Goal: Task Accomplishment & Management: Complete application form

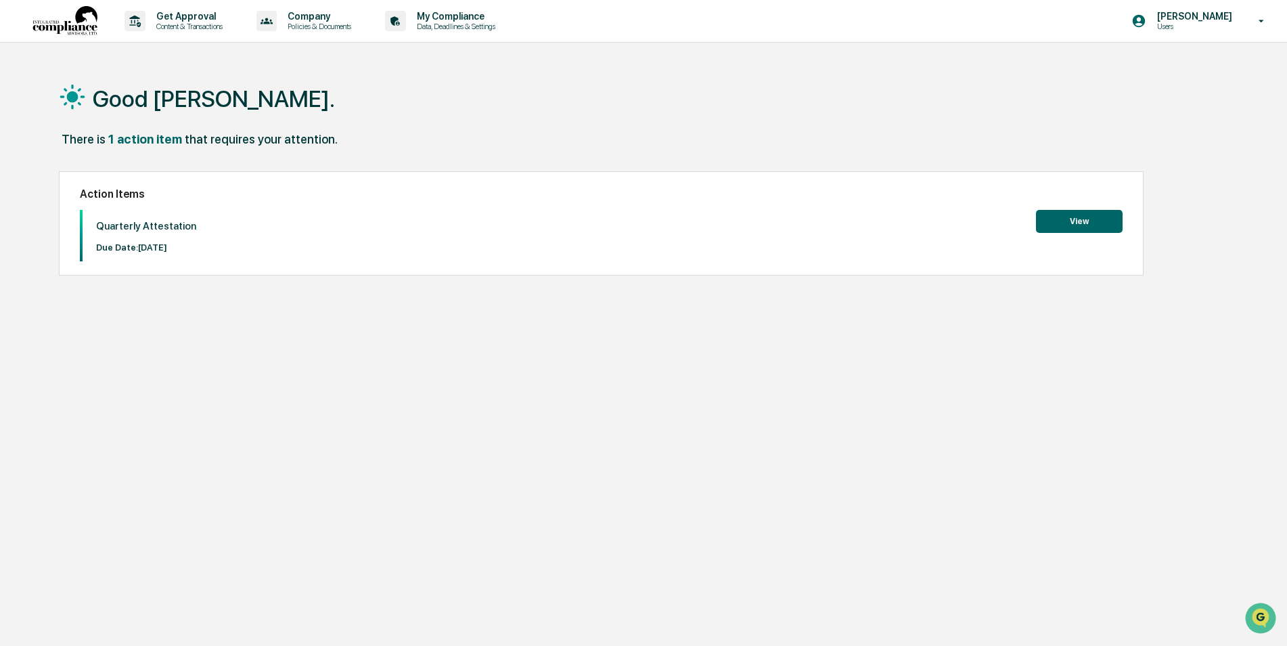
click at [1094, 222] on button "View" at bounding box center [1079, 221] width 87 height 23
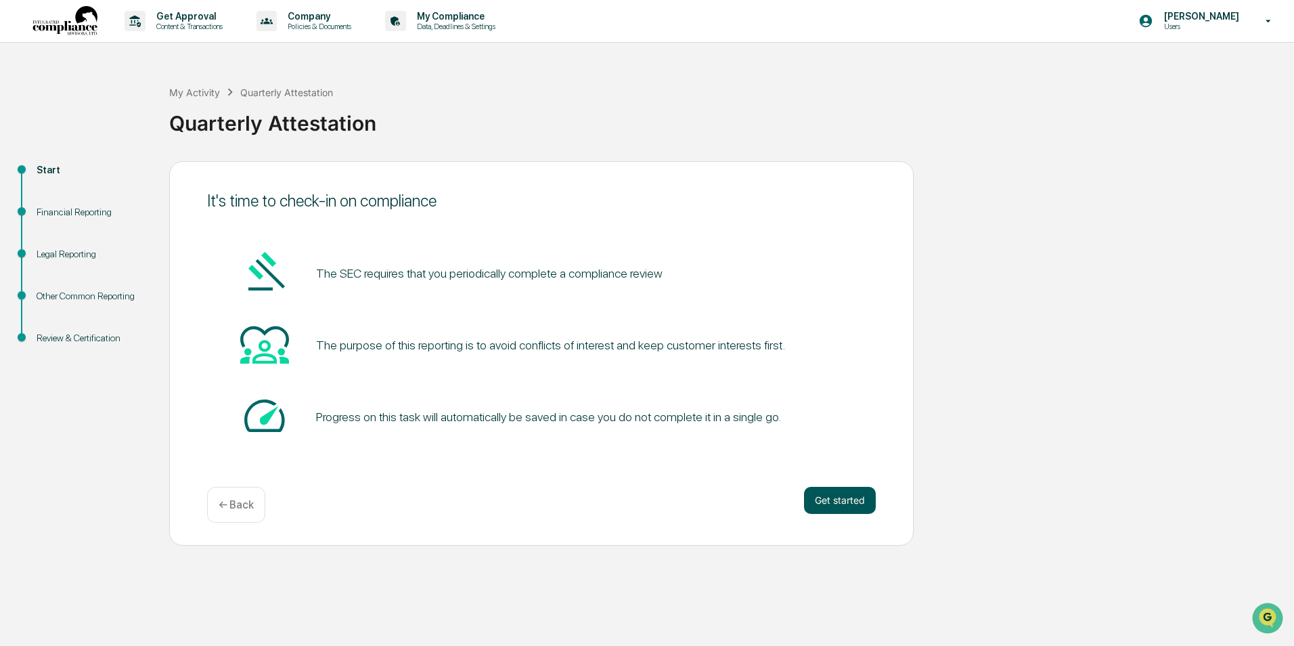
click at [837, 495] on button "Get started" at bounding box center [840, 500] width 72 height 27
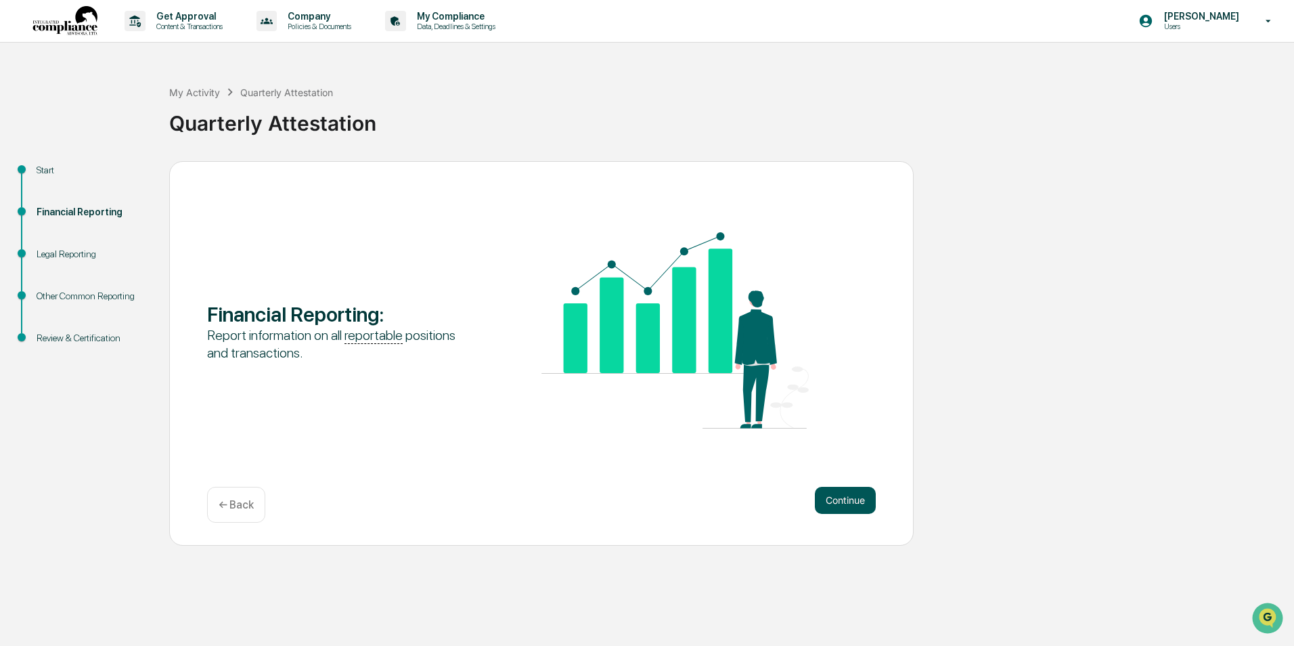
click at [837, 496] on button "Continue" at bounding box center [845, 500] width 61 height 27
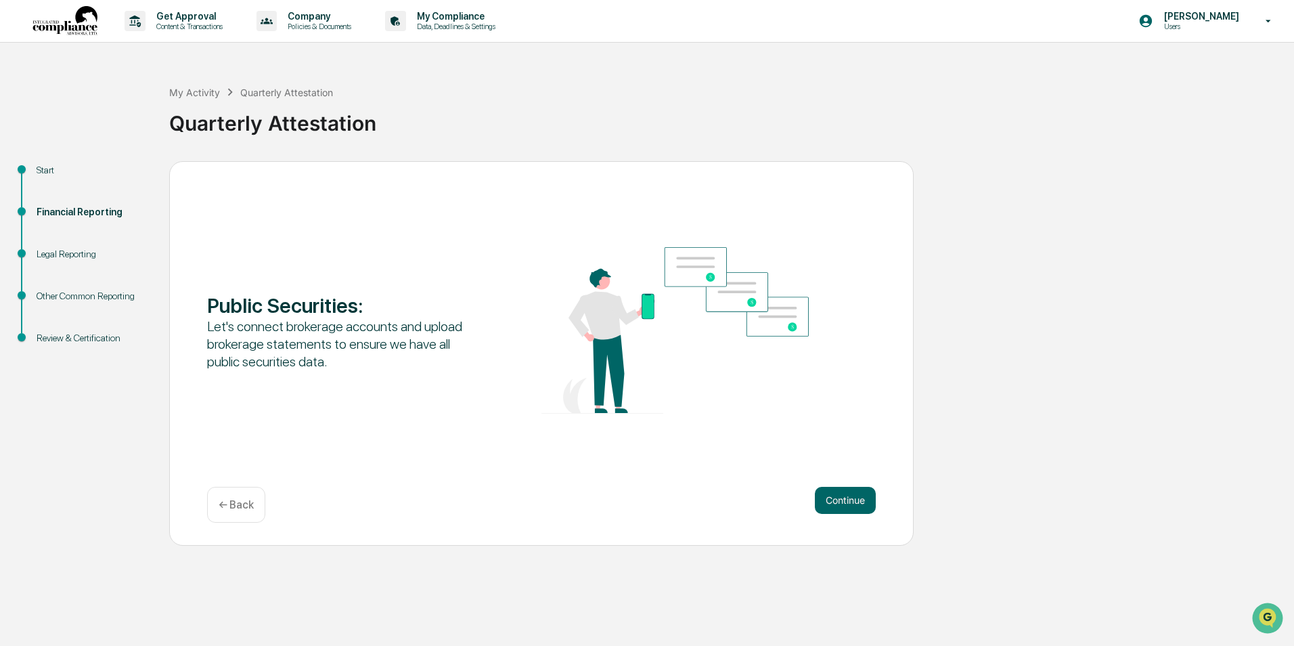
click at [242, 503] on p "← Back" at bounding box center [236, 504] width 35 height 13
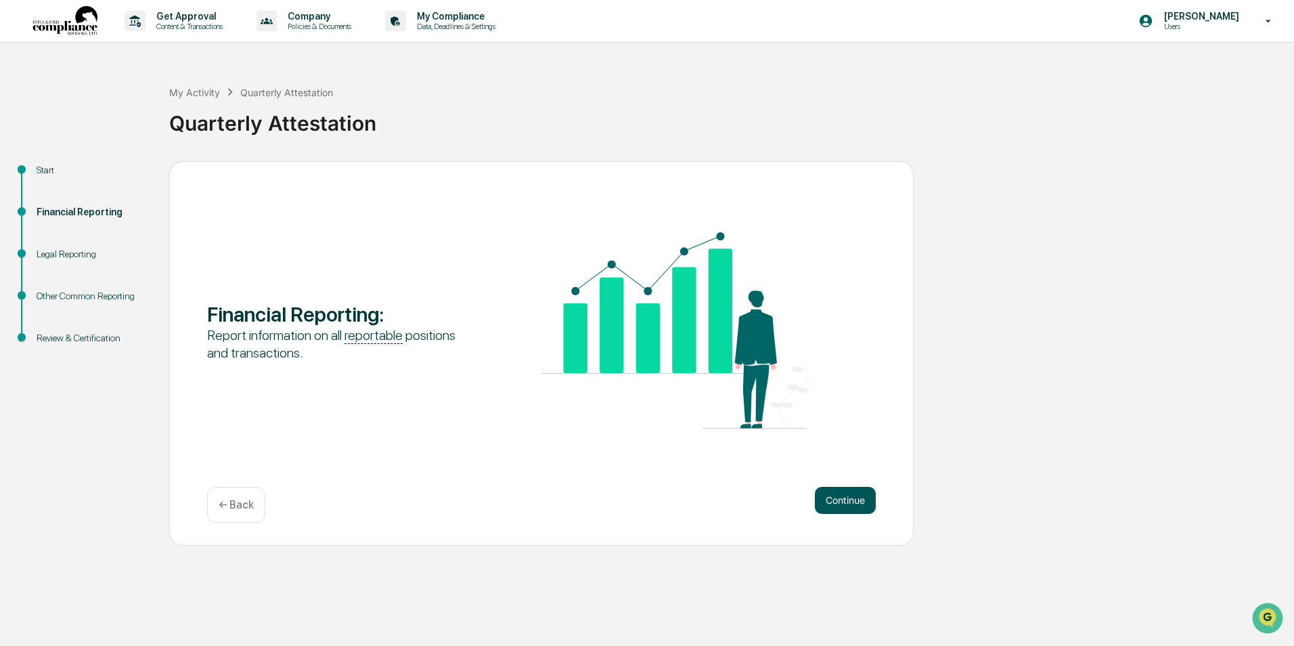
click at [847, 502] on button "Continue" at bounding box center [845, 500] width 61 height 27
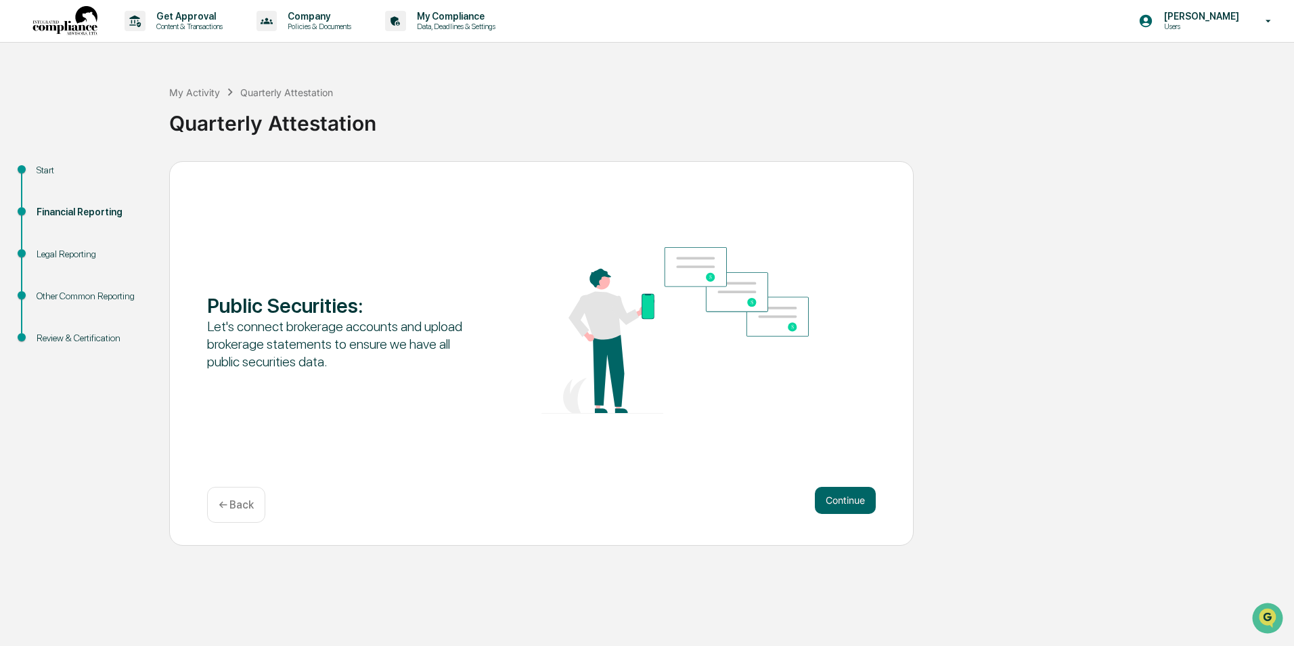
click at [847, 502] on button "Continue" at bounding box center [845, 500] width 61 height 27
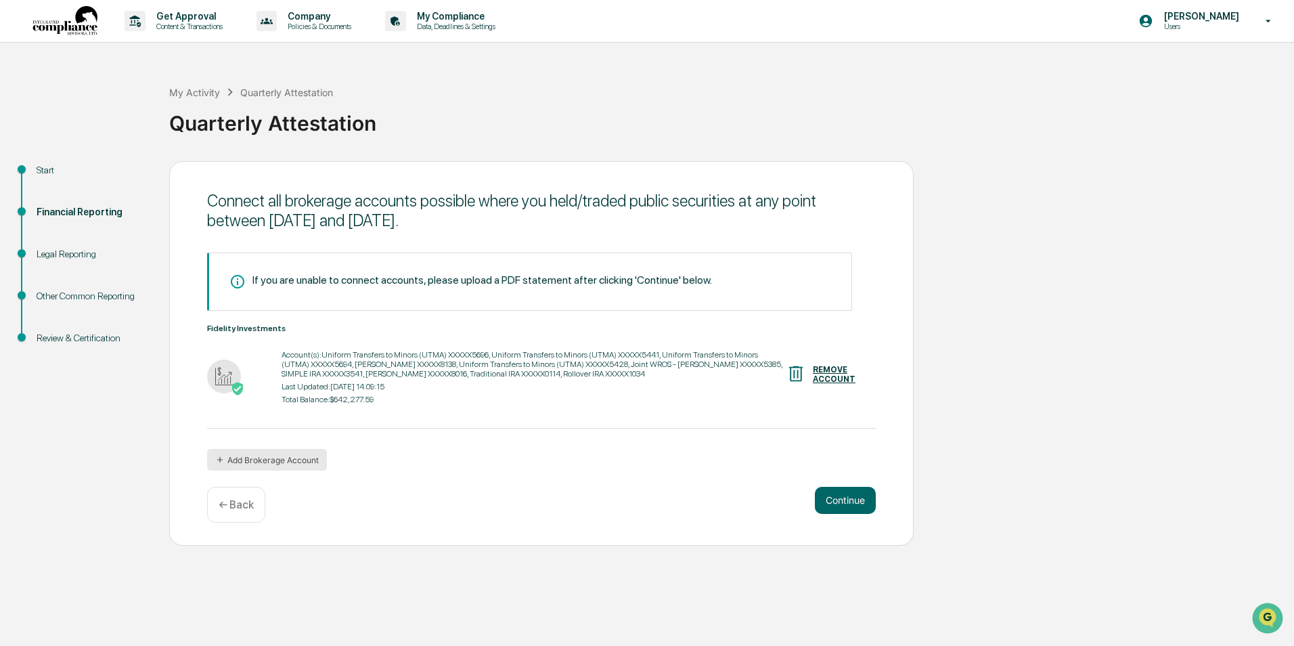
click at [268, 455] on button "Add Brokerage Account" at bounding box center [267, 460] width 120 height 22
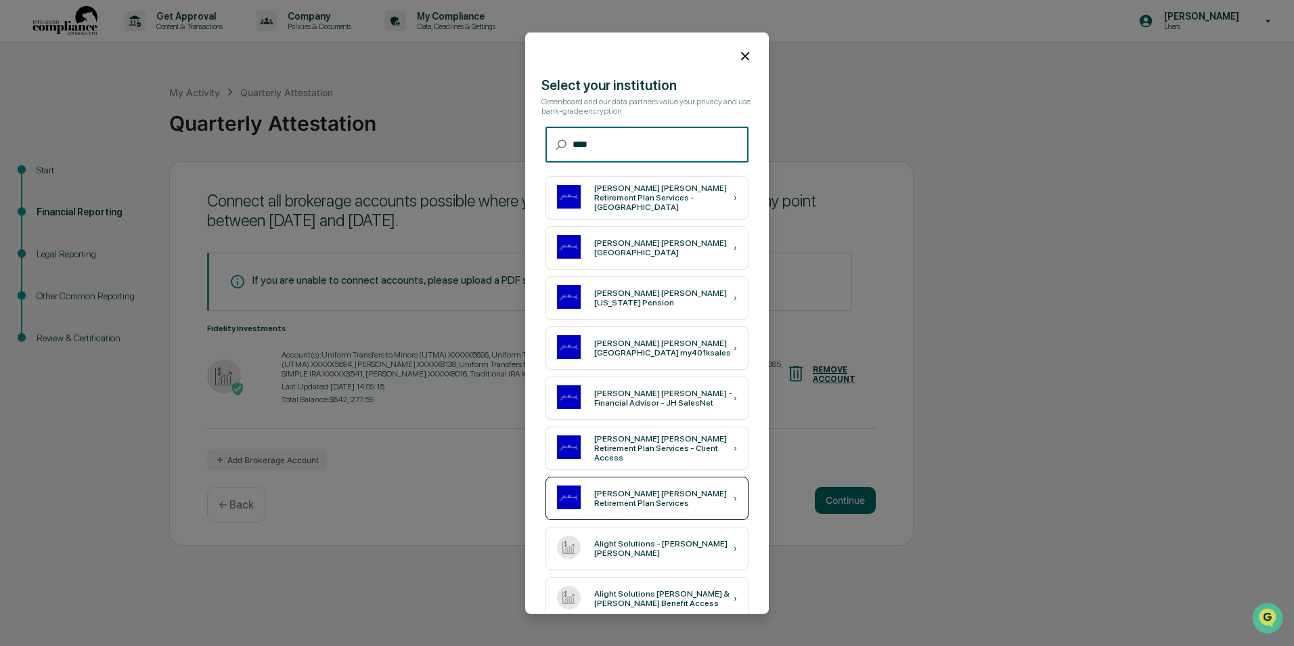
type input "****"
click at [669, 491] on div "[PERSON_NAME] [PERSON_NAME] Retirement Plan Services ›" at bounding box center [647, 498] width 203 height 43
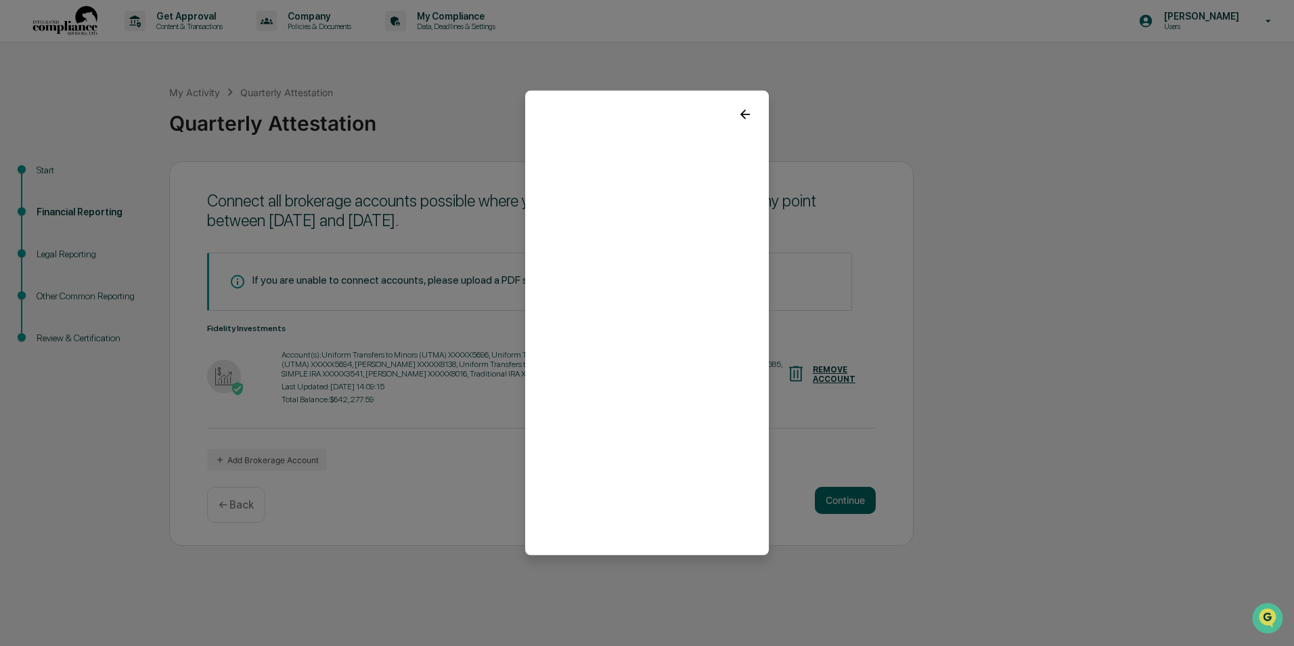
click at [744, 111] on icon at bounding box center [744, 114] width 9 height 9
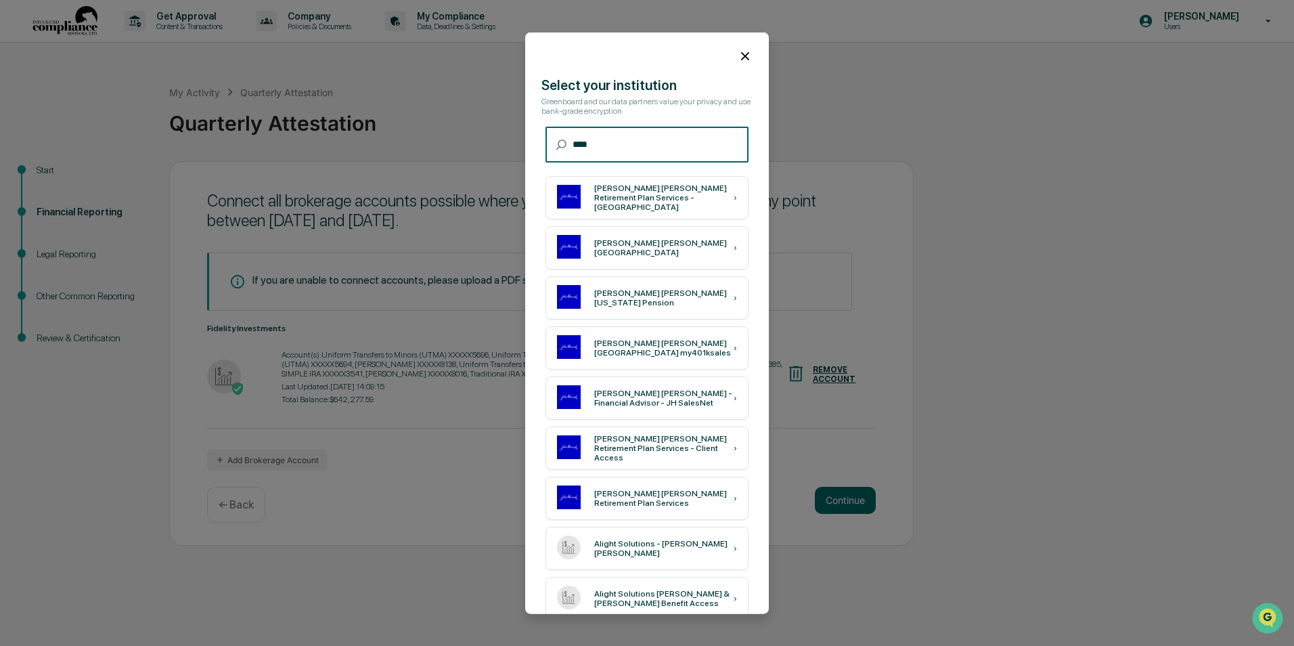
drag, startPoint x: 598, startPoint y: 151, endPoint x: 558, endPoint y: 151, distance: 39.9
click at [558, 151] on div "​ **** ​" at bounding box center [647, 145] width 203 height 36
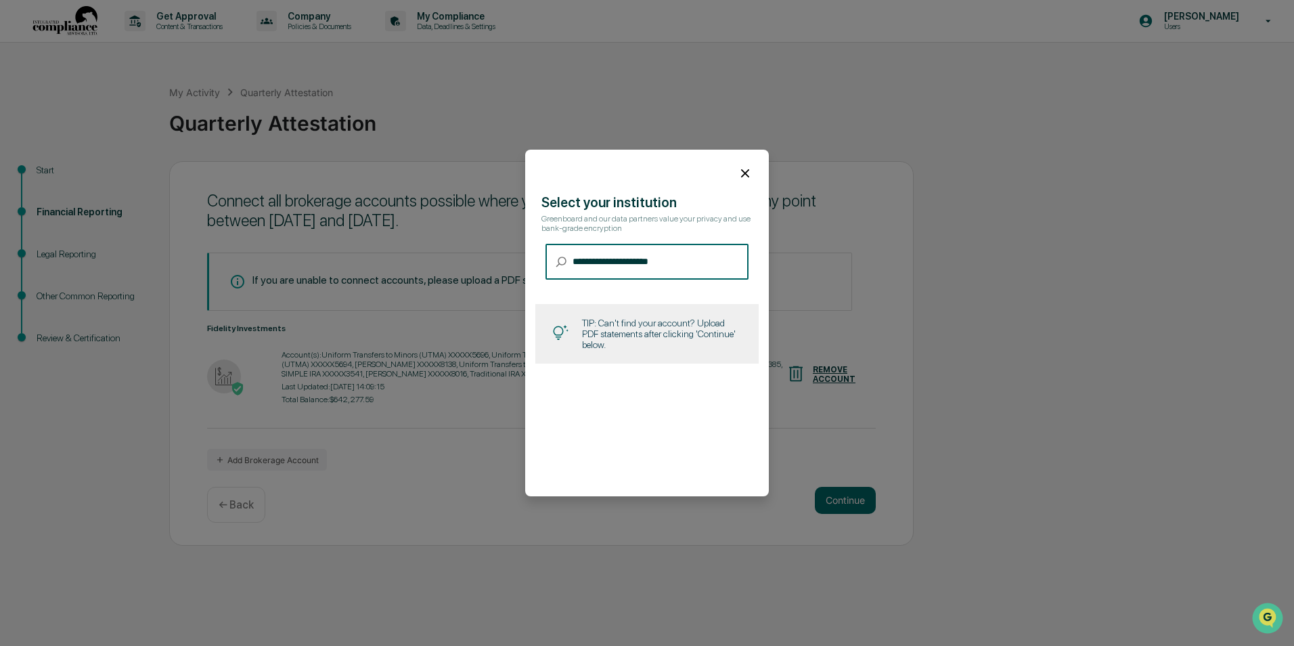
drag, startPoint x: 692, startPoint y: 266, endPoint x: 487, endPoint y: 284, distance: 205.2
click at [487, 284] on body "Get Approval Content & Transactions Company Policies & Documents My Compliance …" at bounding box center [647, 323] width 1294 height 646
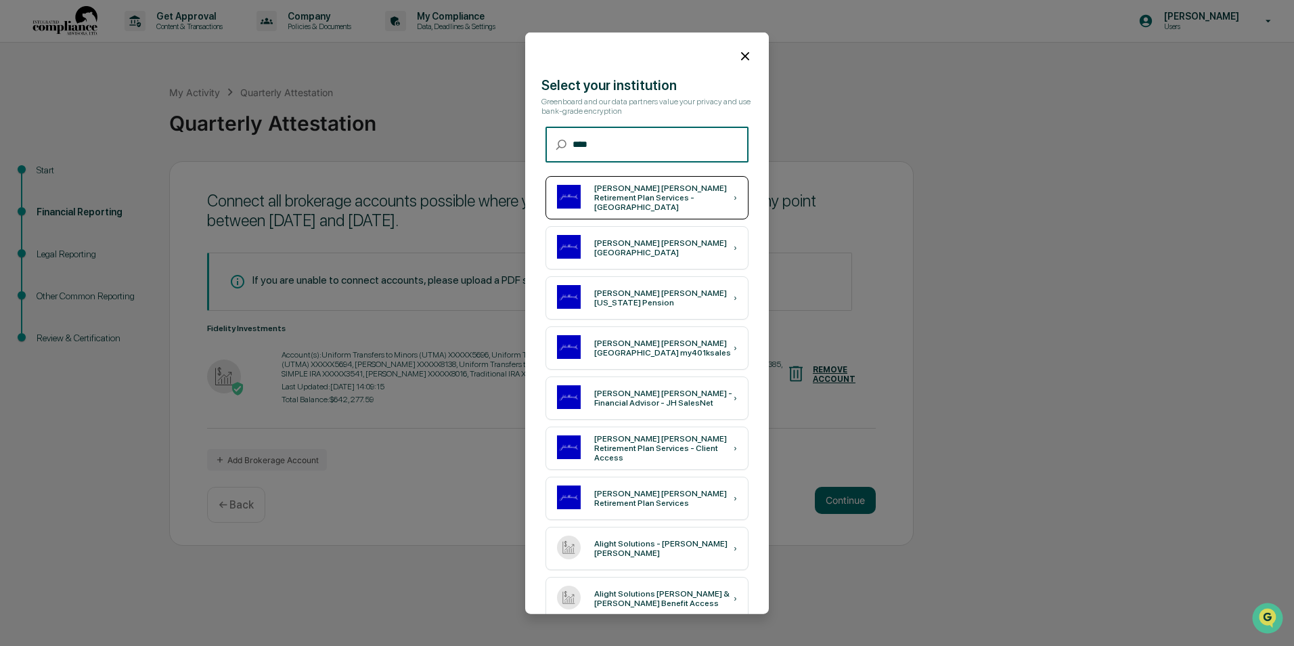
type input "****"
click at [650, 198] on div "[PERSON_NAME] [PERSON_NAME] Retirement Plan Services - [GEOGRAPHIC_DATA]" at bounding box center [663, 197] width 139 height 28
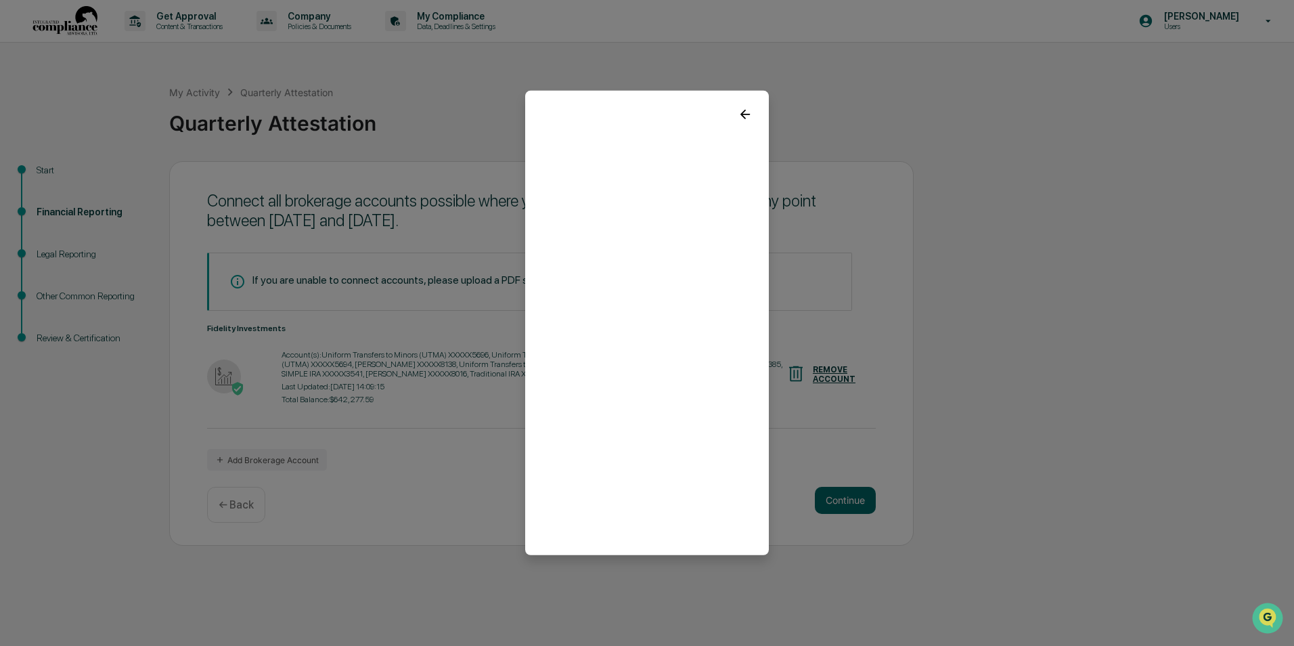
drag, startPoint x: 649, startPoint y: 102, endPoint x: 778, endPoint y: 179, distance: 150.2
click at [778, 179] on body "Get Approval Content & Transactions Company Policies & Documents My Compliance …" at bounding box center [647, 323] width 1294 height 646
click at [748, 115] on icon at bounding box center [745, 114] width 15 height 15
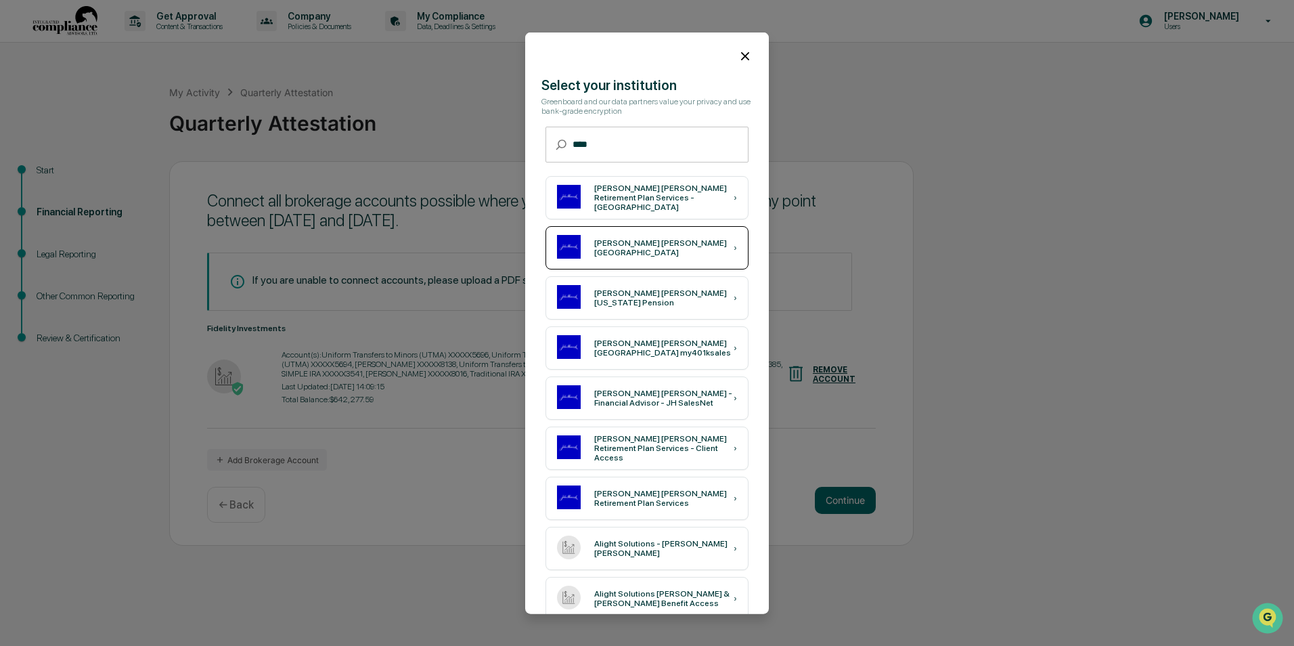
click at [647, 248] on div "[PERSON_NAME] [PERSON_NAME] [GEOGRAPHIC_DATA]" at bounding box center [663, 247] width 139 height 19
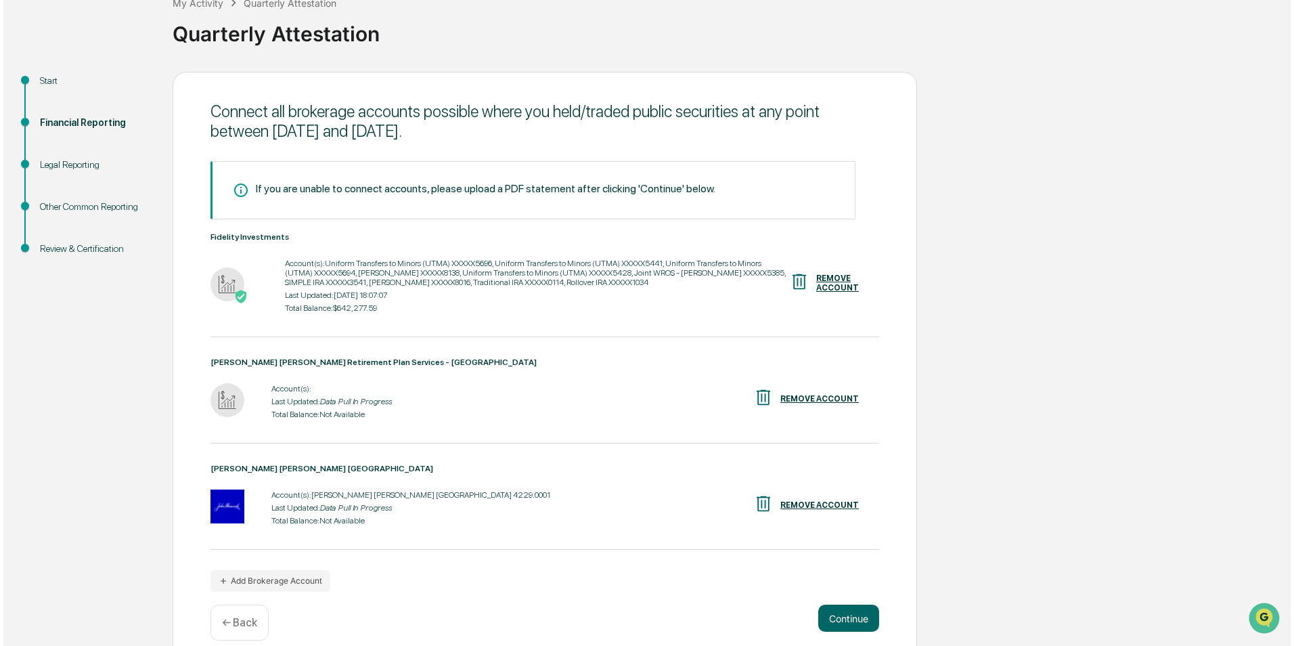
scroll to position [107, 0]
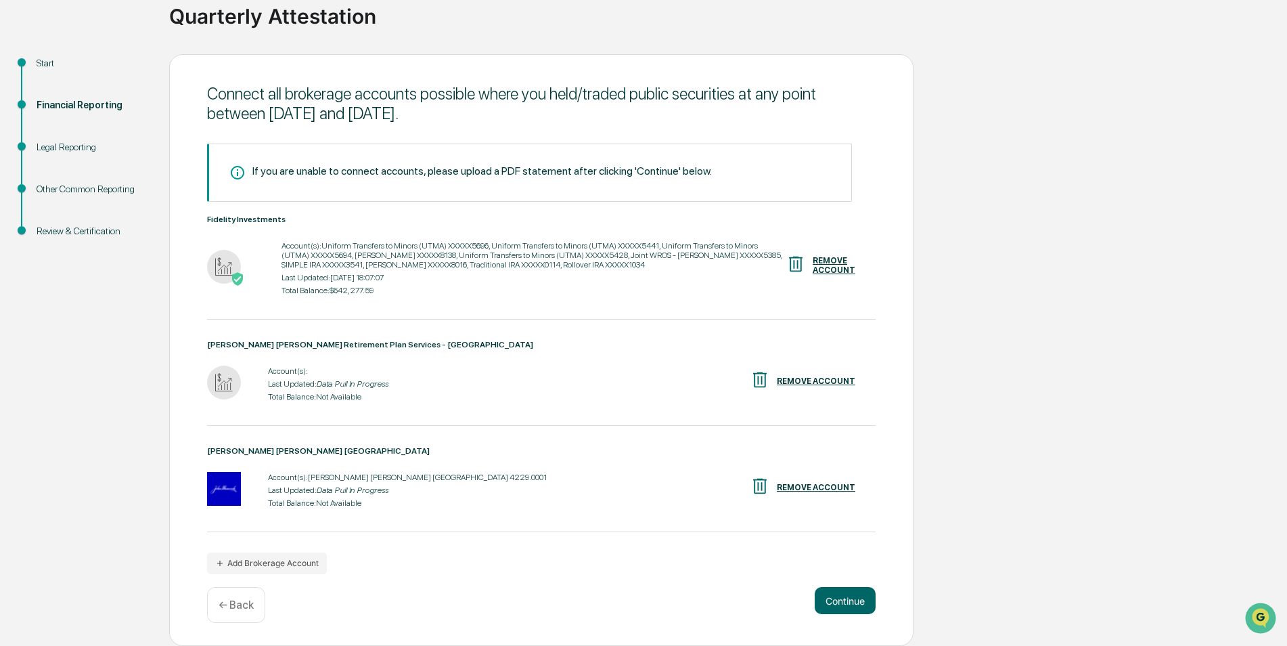
click at [804, 380] on div "REMOVE ACCOUNT" at bounding box center [816, 380] width 79 height 9
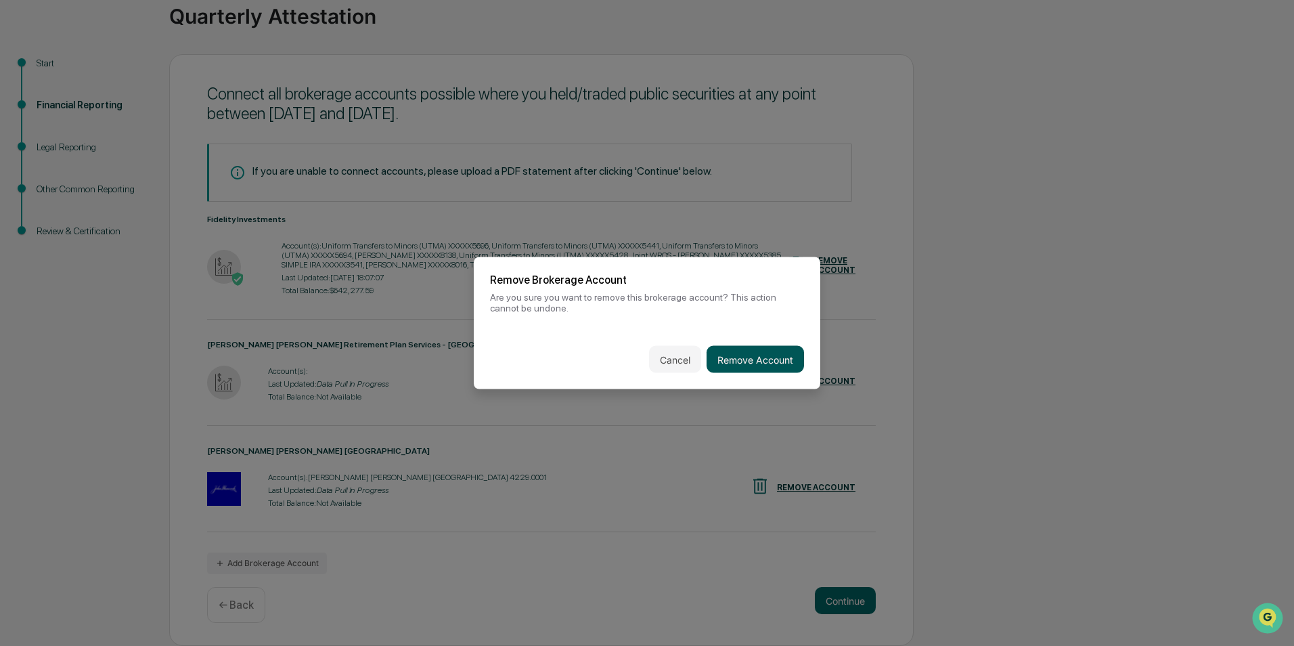
click at [766, 363] on button "Remove Account" at bounding box center [755, 359] width 97 height 27
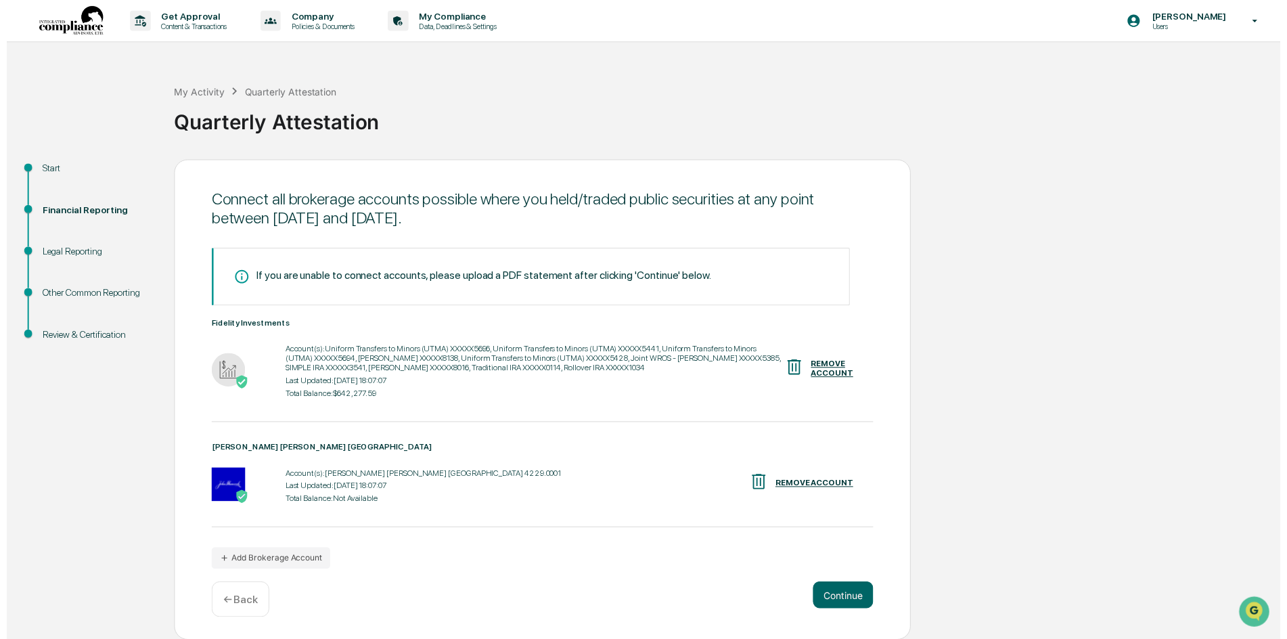
scroll to position [1, 0]
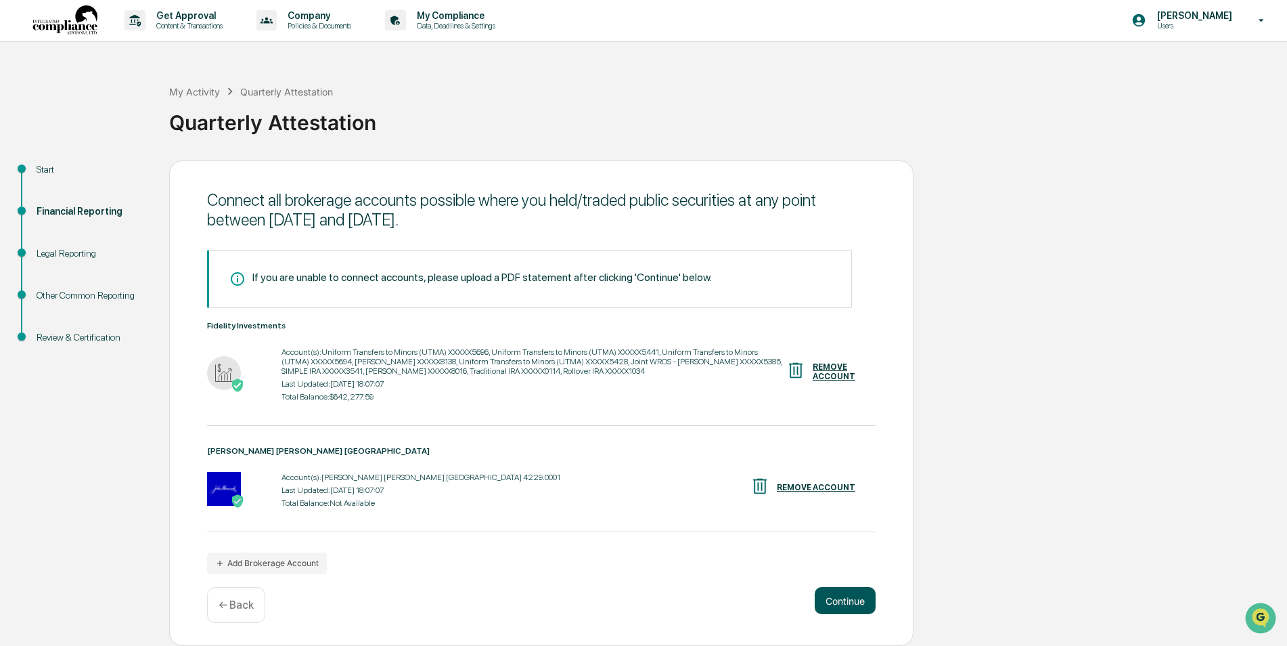
click at [847, 604] on button "Continue" at bounding box center [845, 600] width 61 height 27
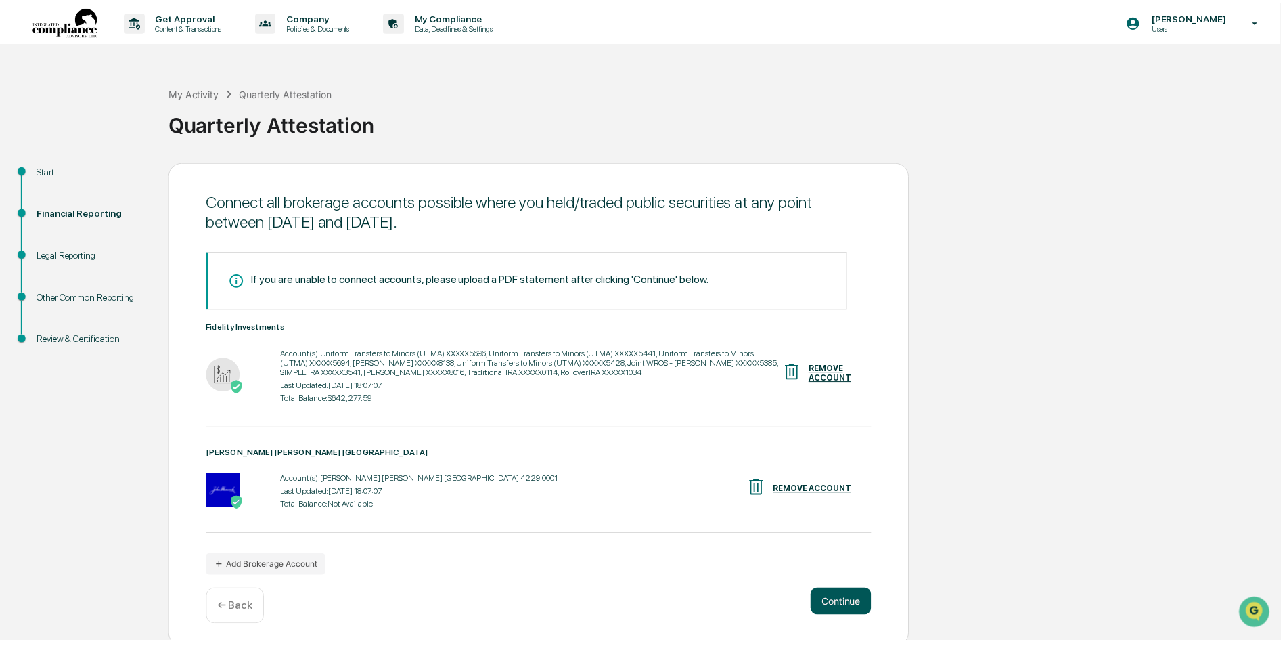
scroll to position [0, 0]
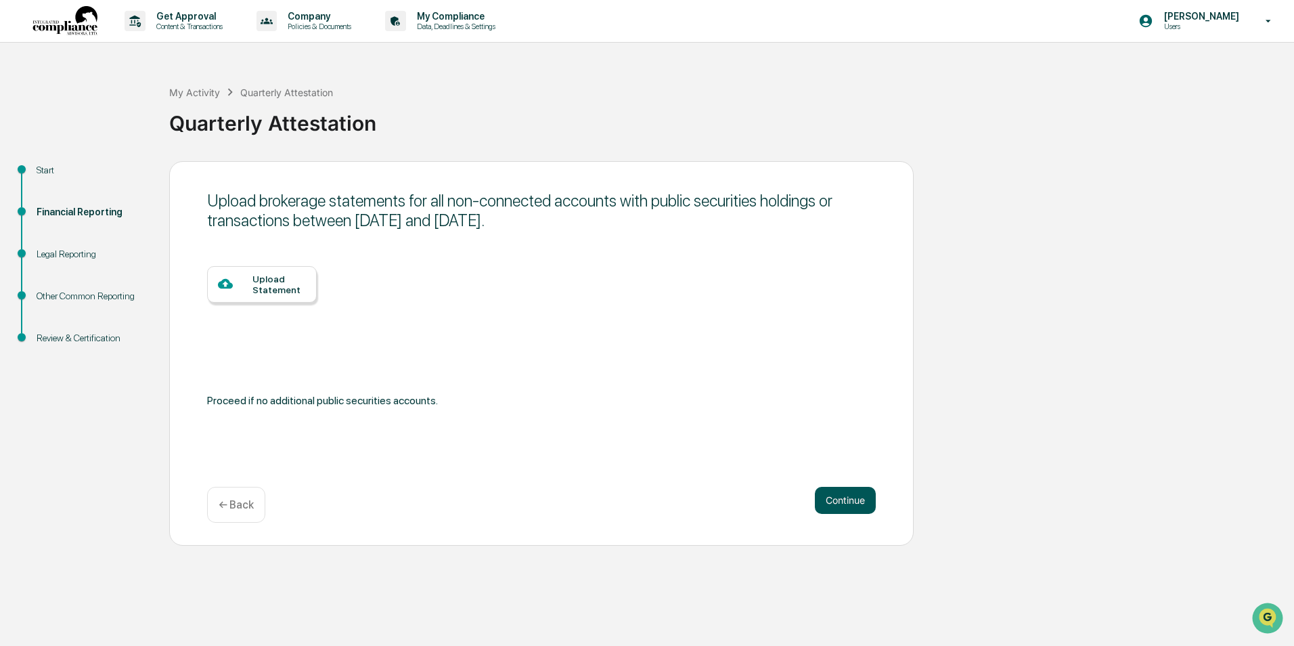
click at [849, 501] on button "Continue" at bounding box center [845, 500] width 61 height 27
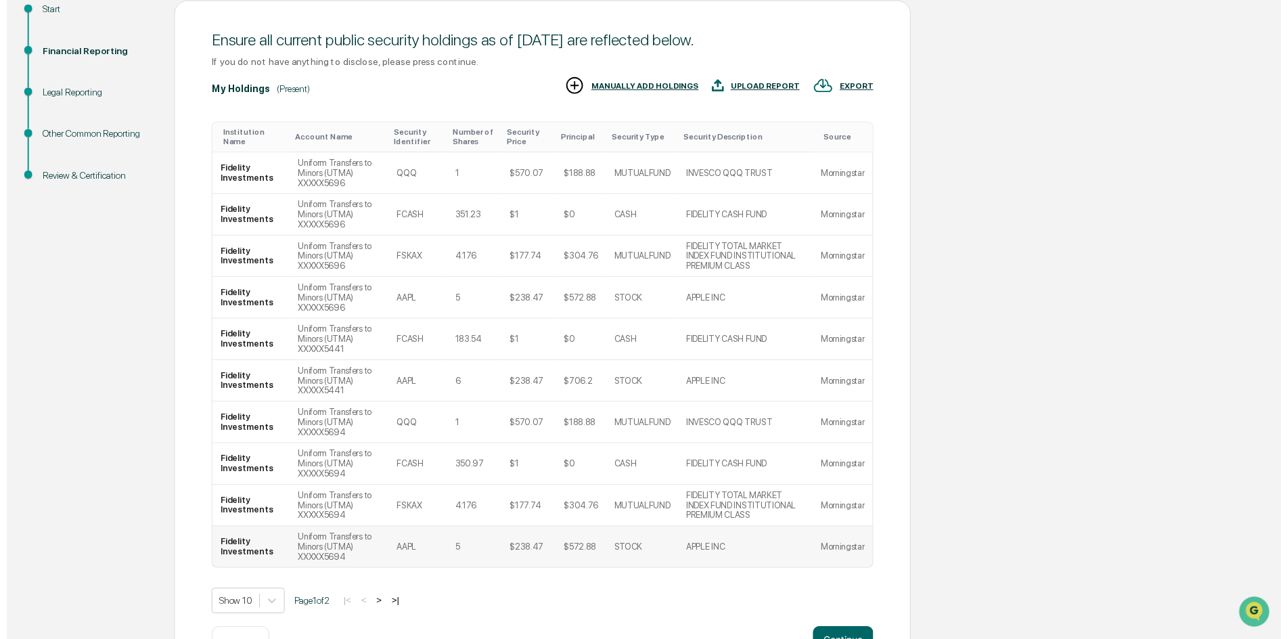
scroll to position [206, 0]
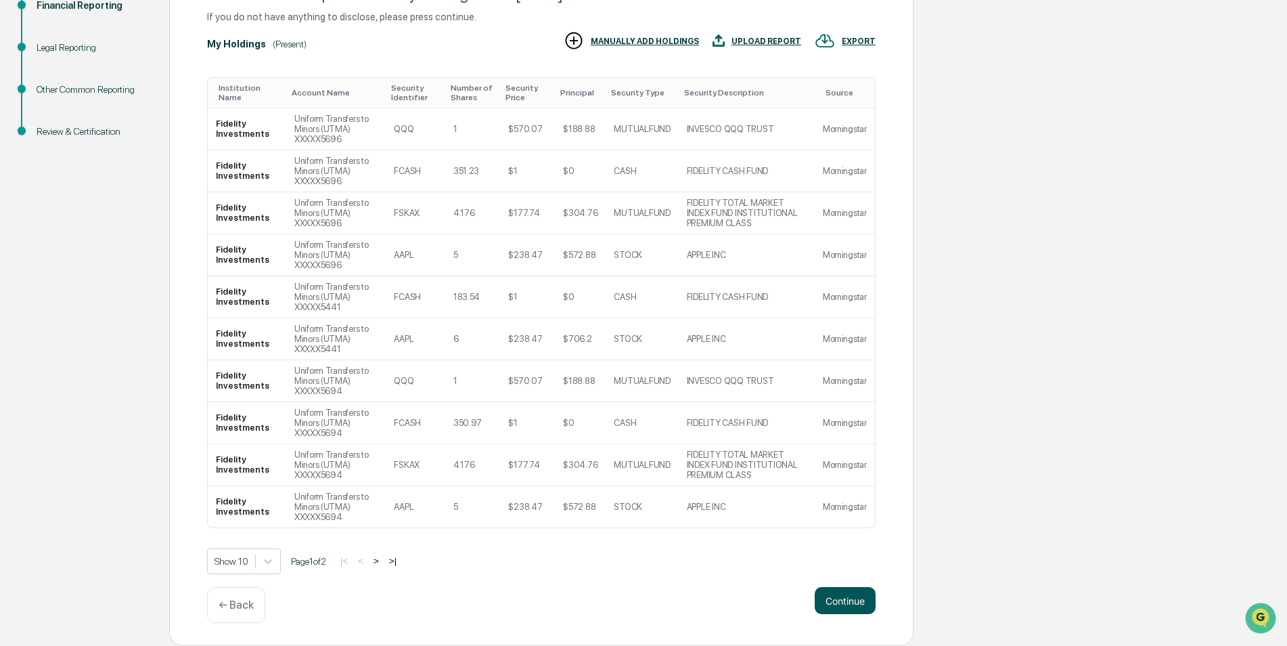
click at [852, 608] on button "Continue" at bounding box center [845, 600] width 61 height 27
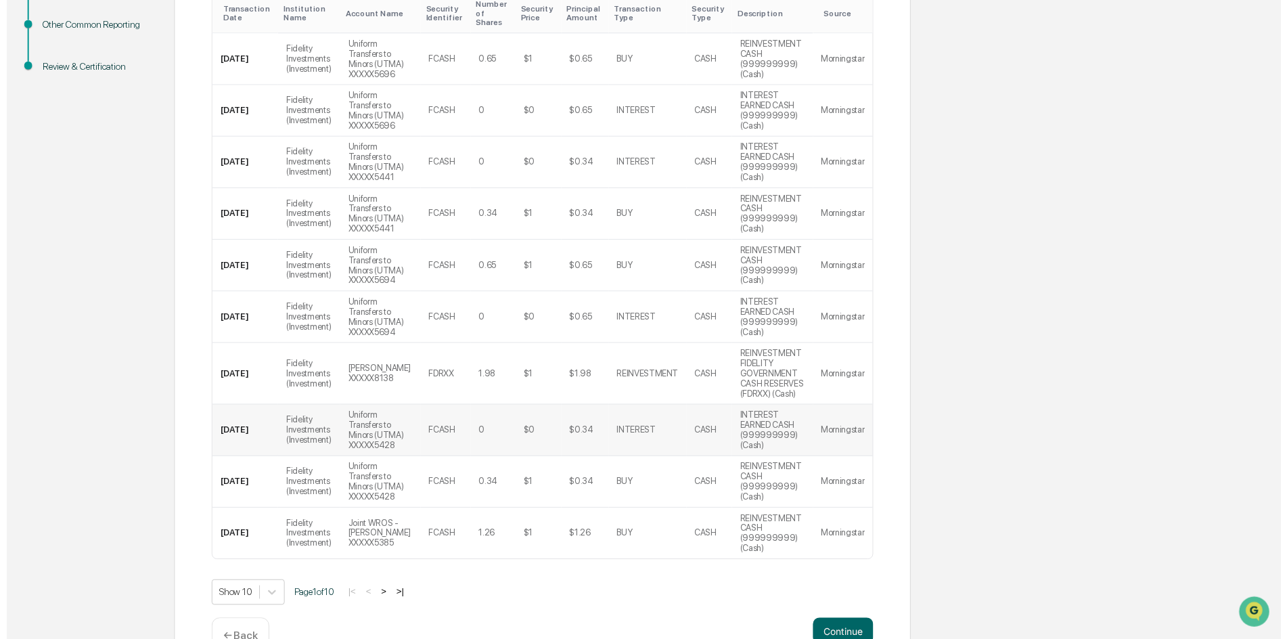
scroll to position [308, 0]
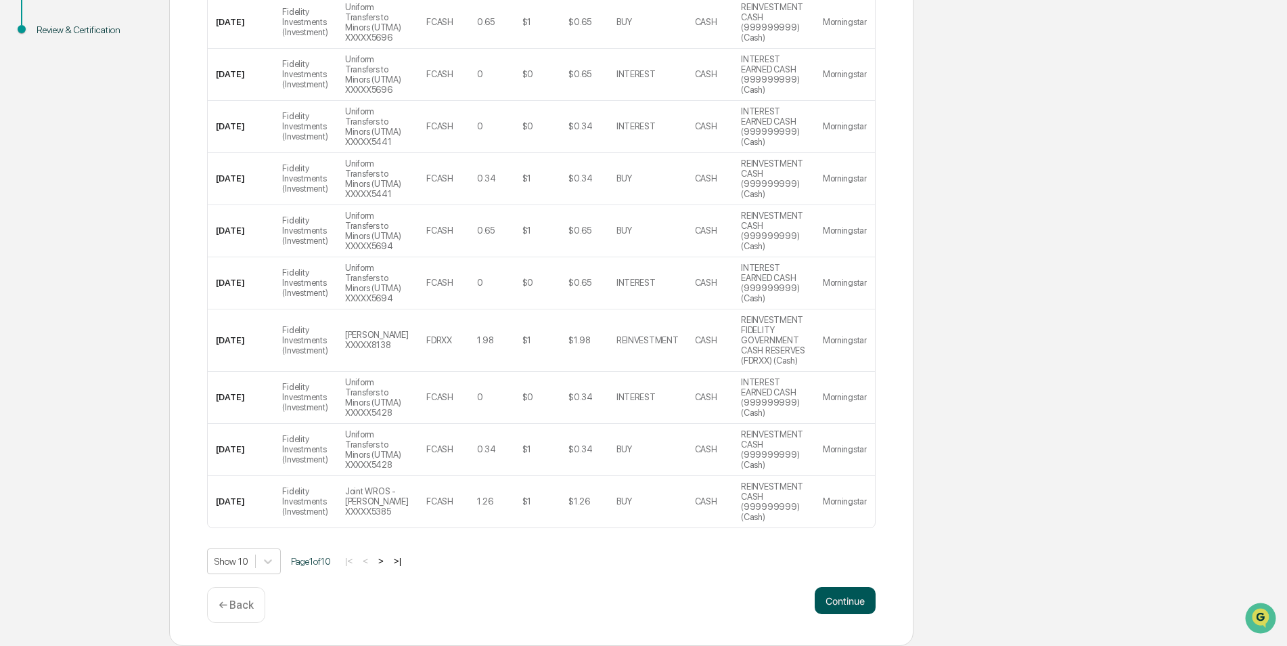
click at [835, 607] on button "Continue" at bounding box center [845, 600] width 61 height 27
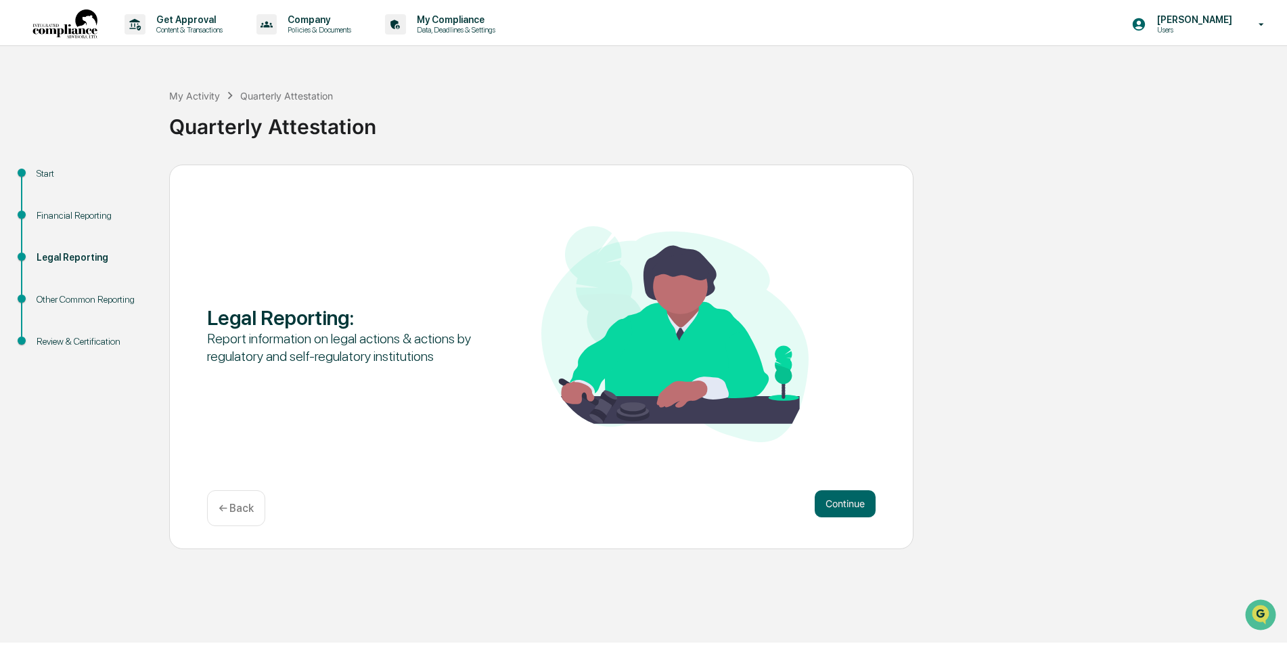
scroll to position [0, 0]
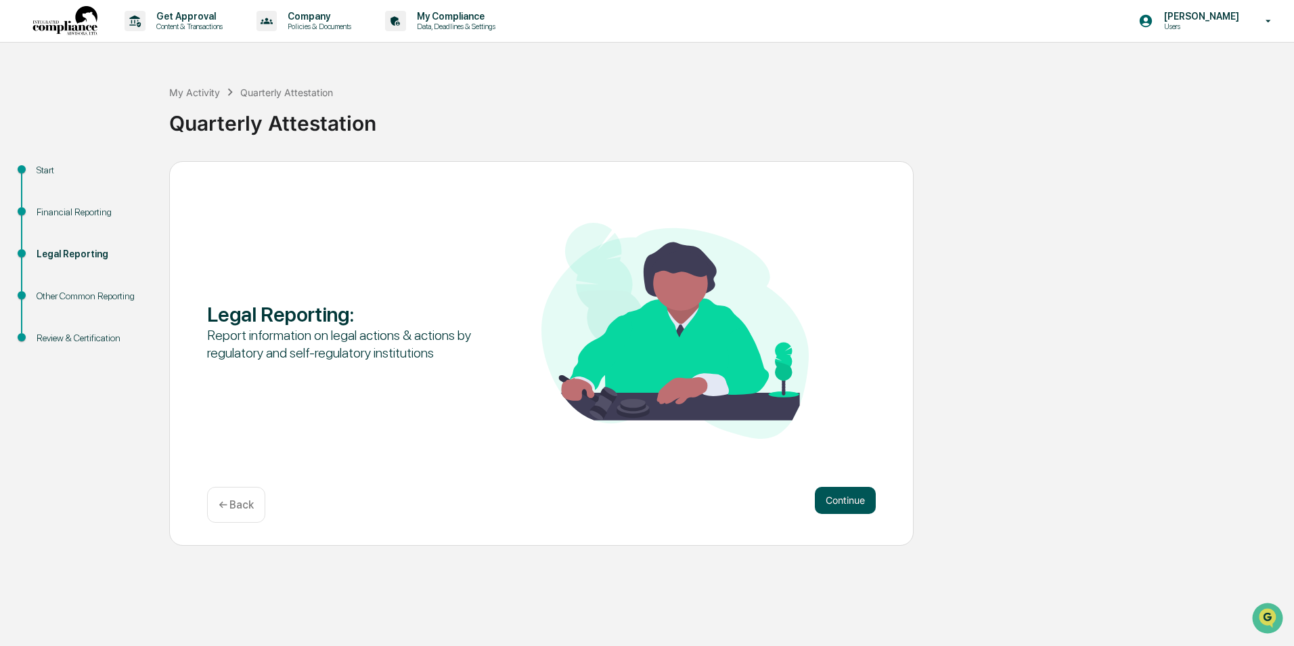
click at [849, 505] on button "Continue" at bounding box center [845, 500] width 61 height 27
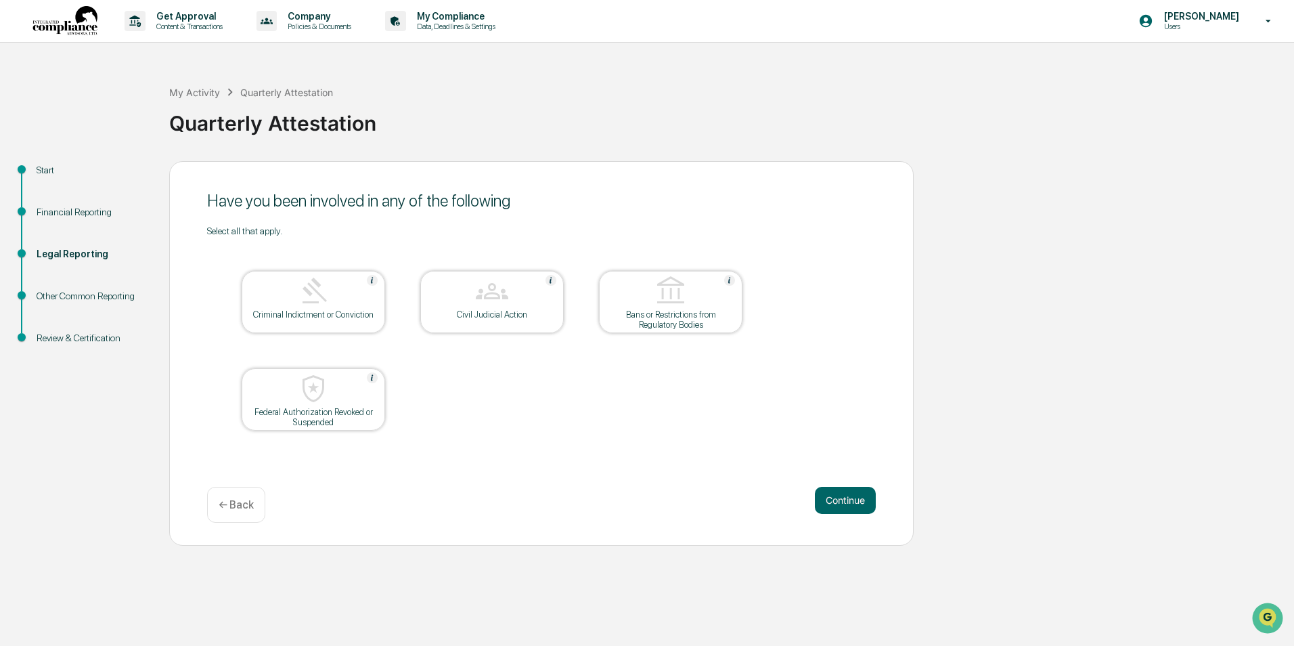
click at [243, 500] on p "← Back" at bounding box center [236, 504] width 35 height 13
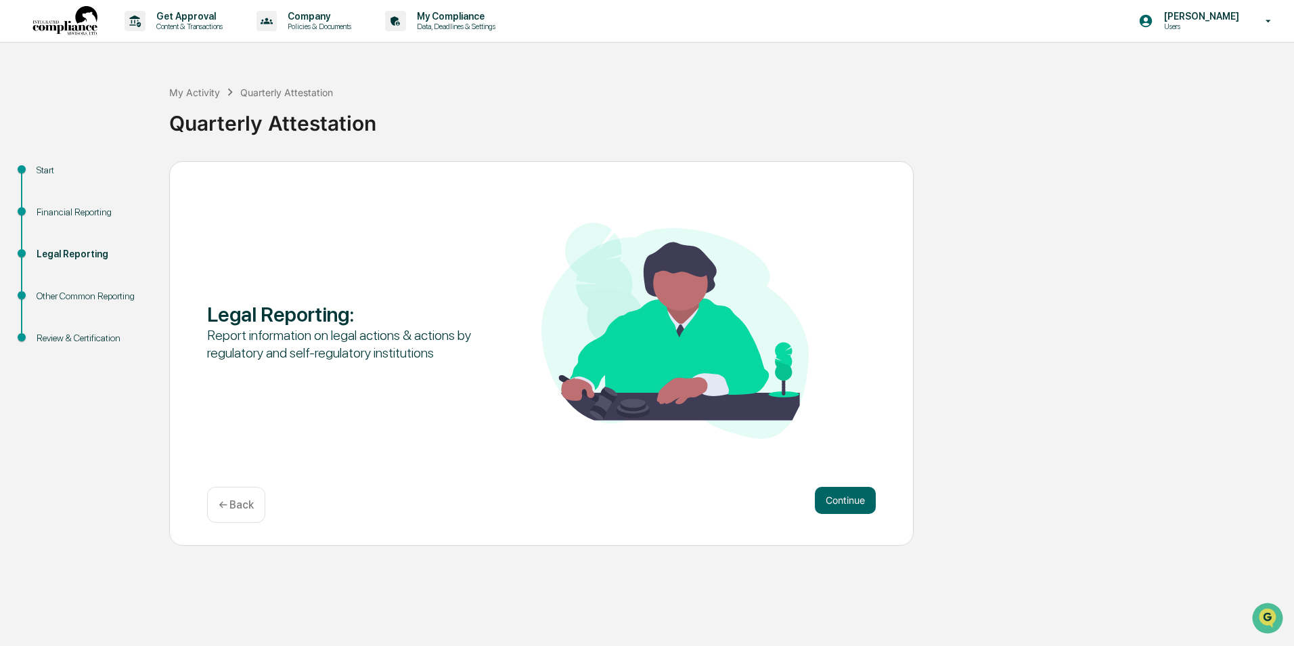
click at [243, 500] on p "← Back" at bounding box center [236, 504] width 35 height 13
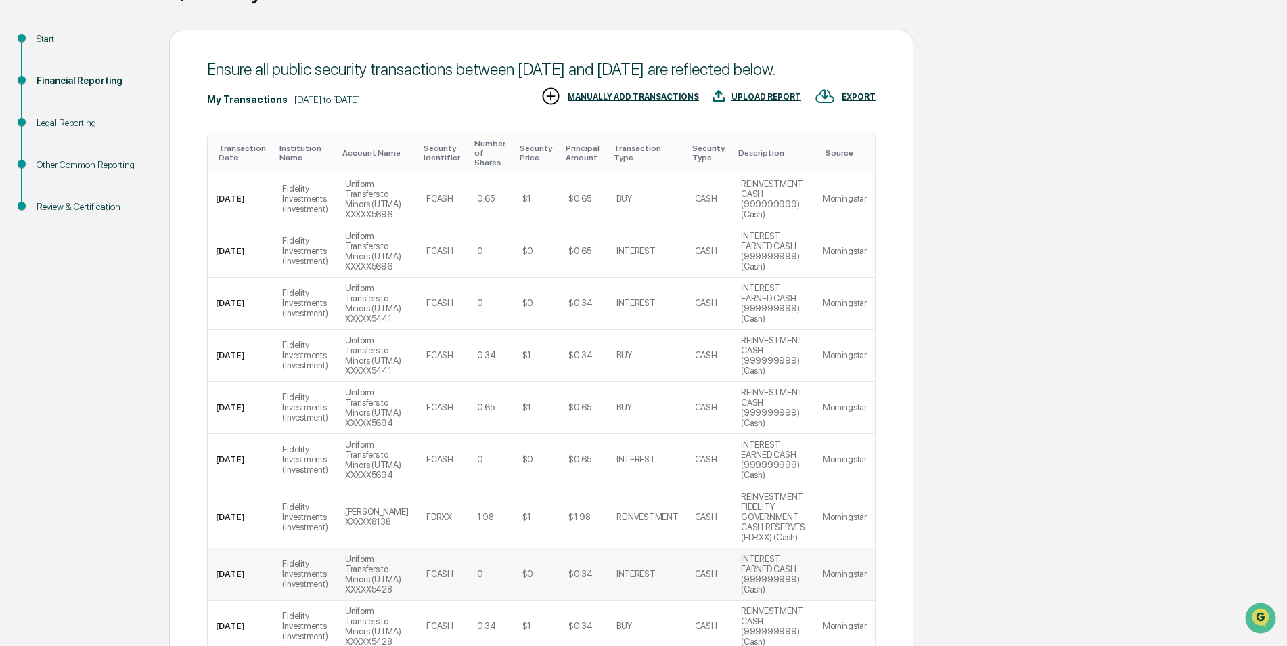
scroll to position [308, 0]
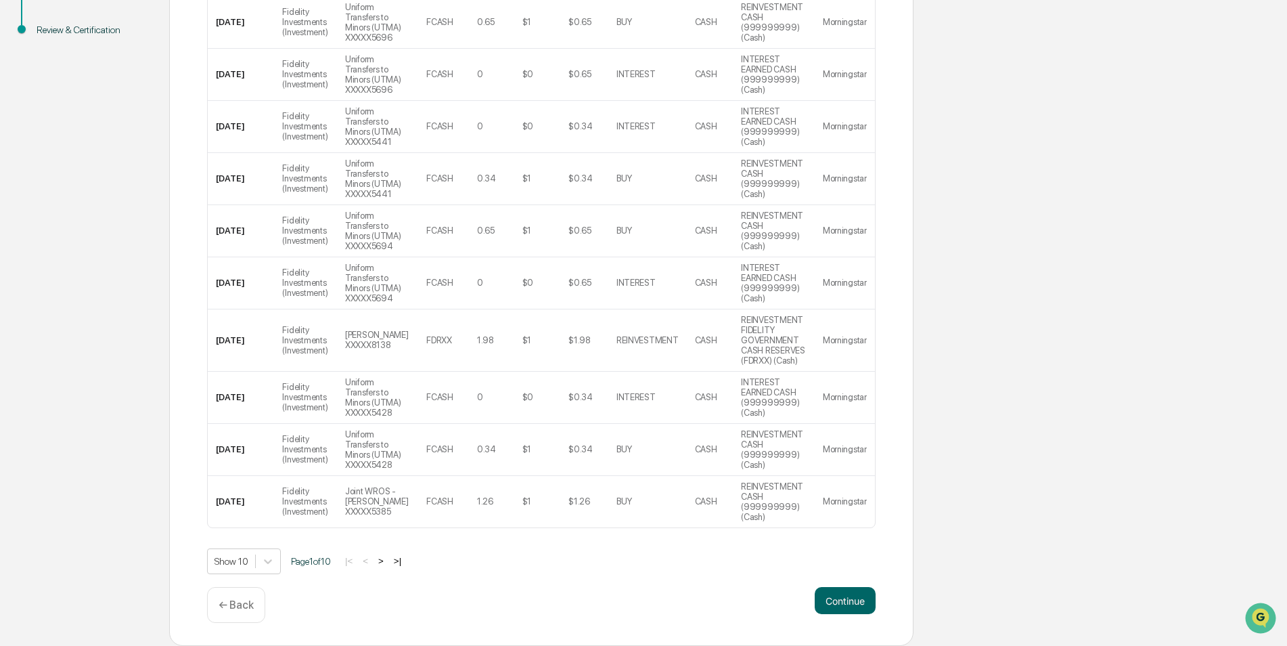
click at [230, 605] on p "← Back" at bounding box center [236, 604] width 35 height 13
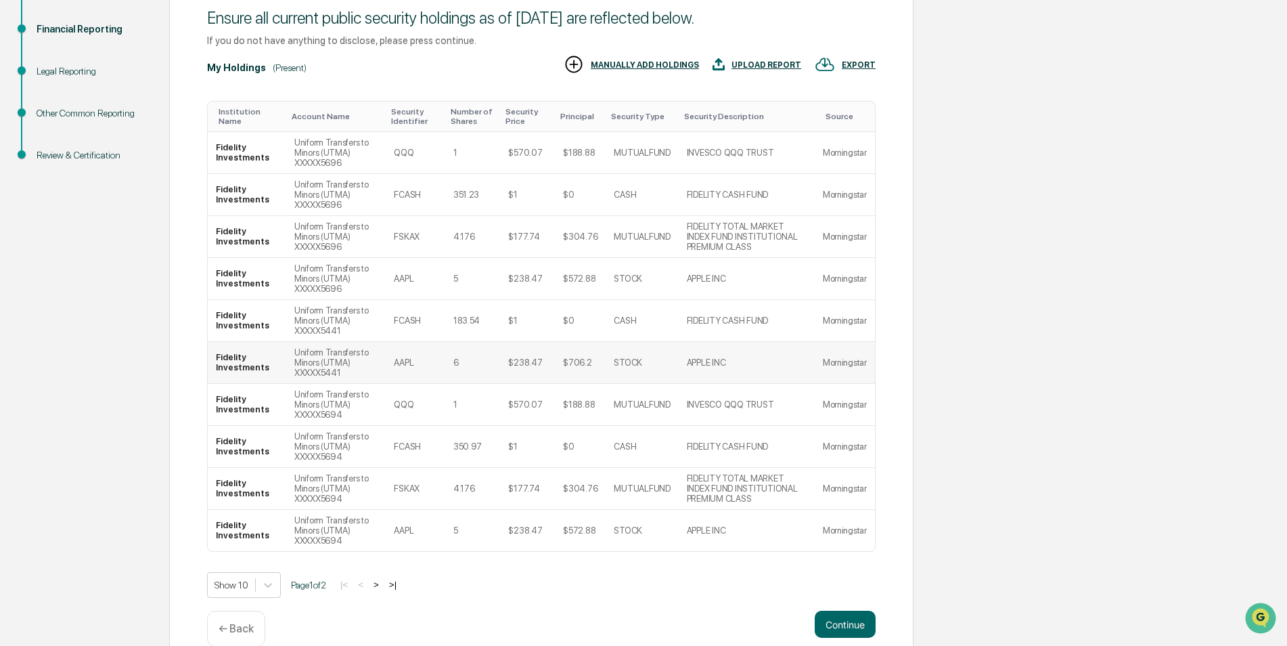
scroll to position [206, 0]
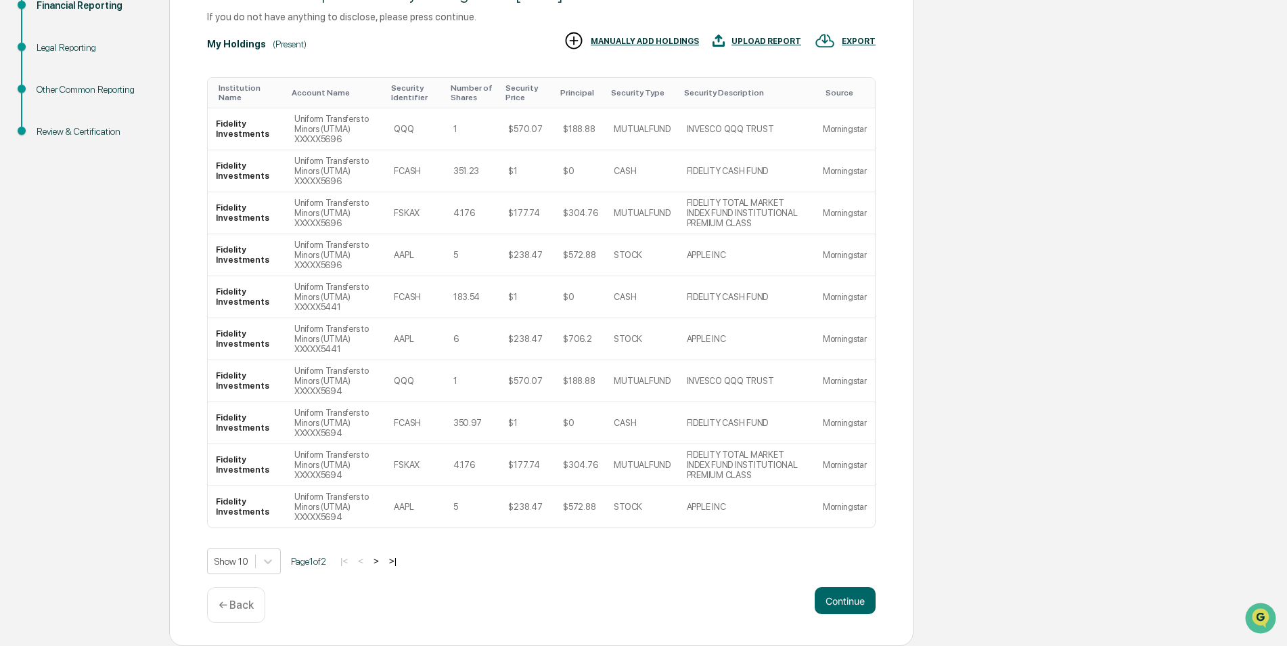
click at [246, 613] on div "← Back" at bounding box center [236, 605] width 58 height 36
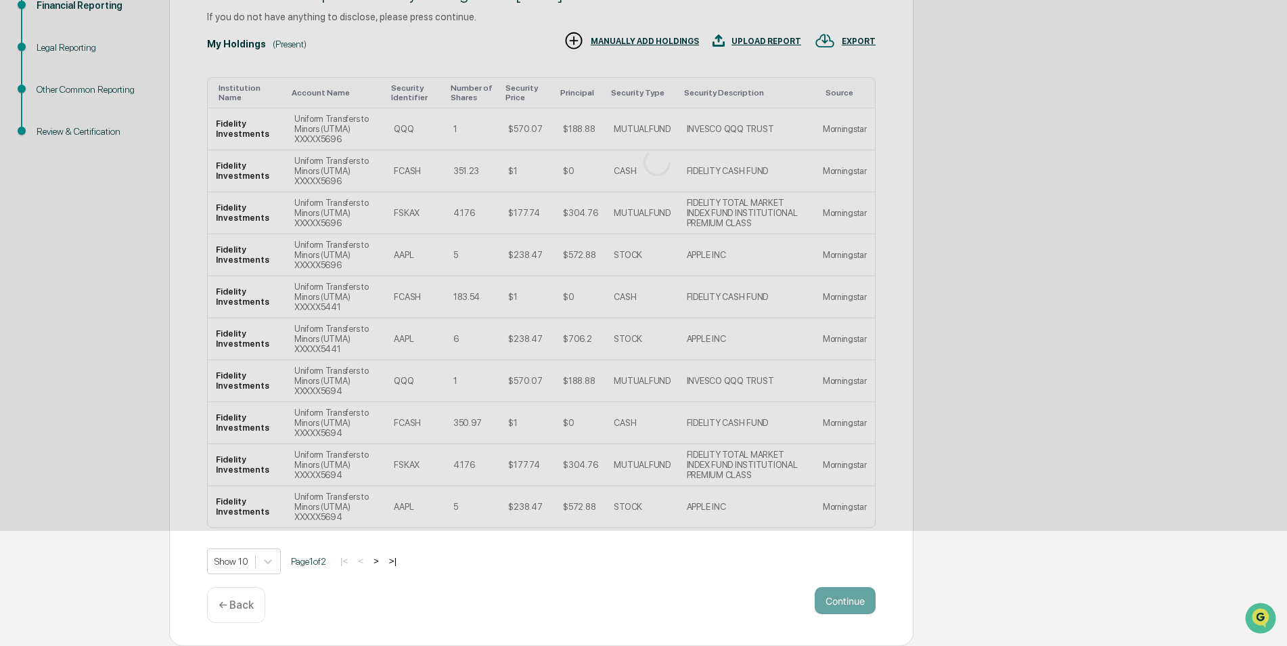
scroll to position [0, 0]
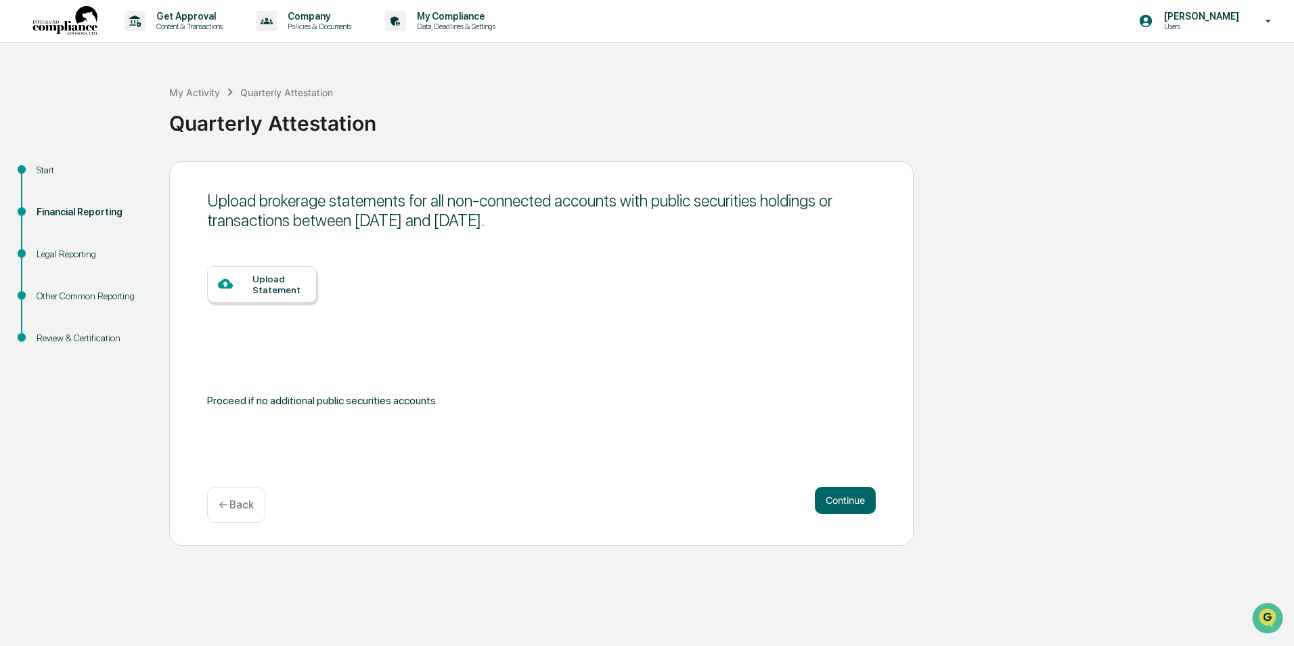
click at [243, 504] on p "← Back" at bounding box center [236, 504] width 35 height 13
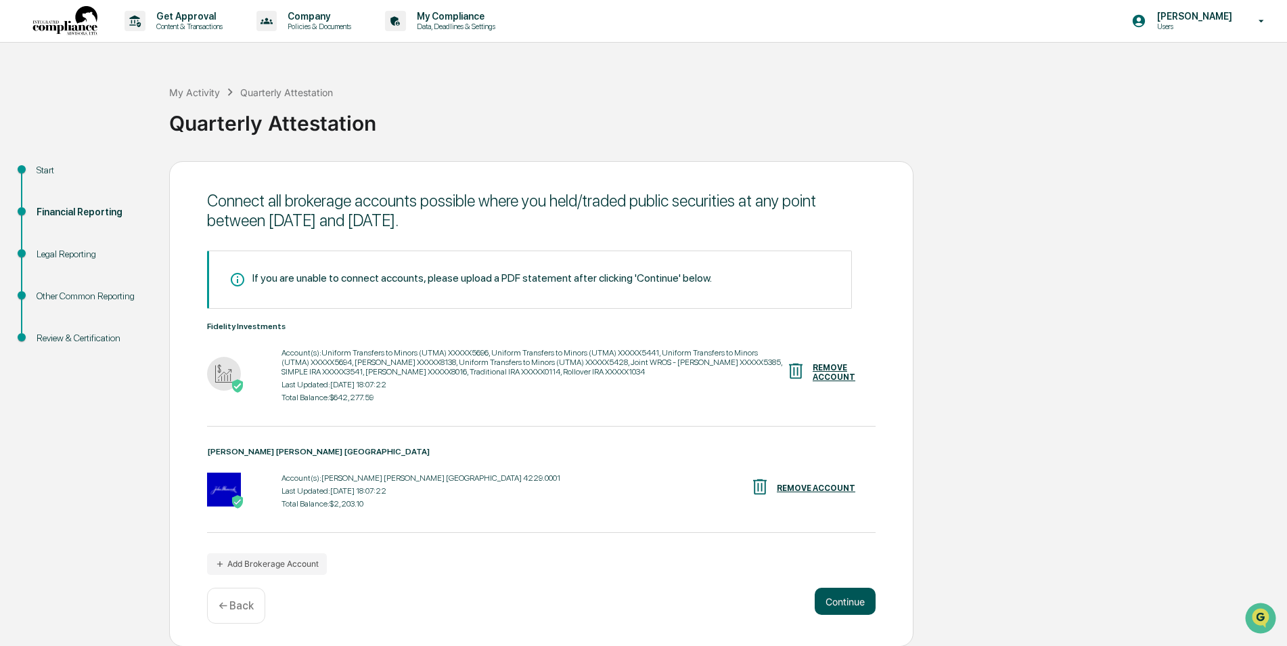
click at [855, 604] on button "Continue" at bounding box center [845, 601] width 61 height 27
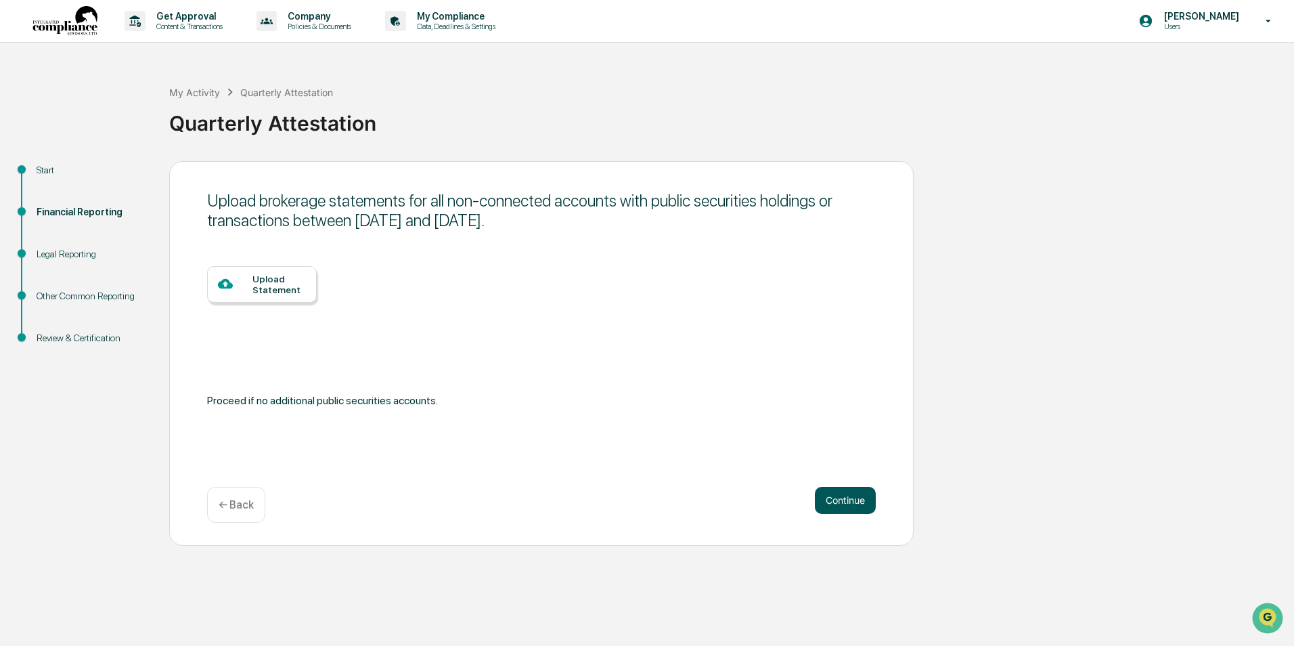
click at [846, 509] on button "Continue" at bounding box center [845, 500] width 61 height 27
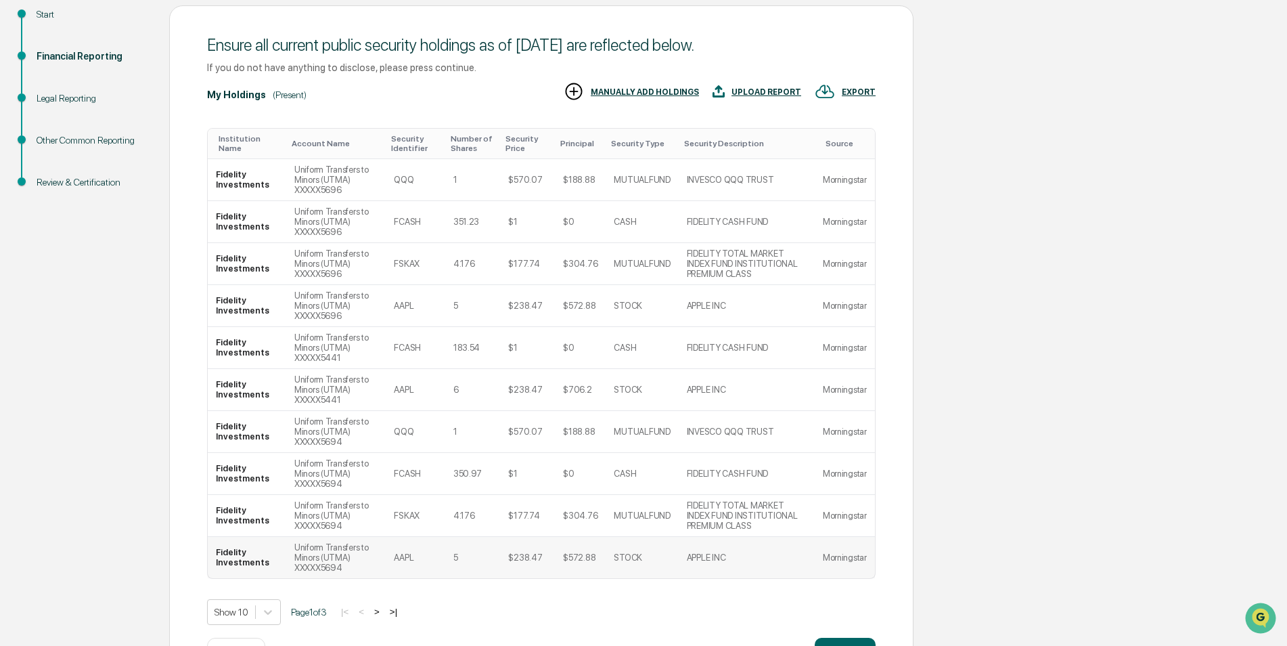
scroll to position [206, 0]
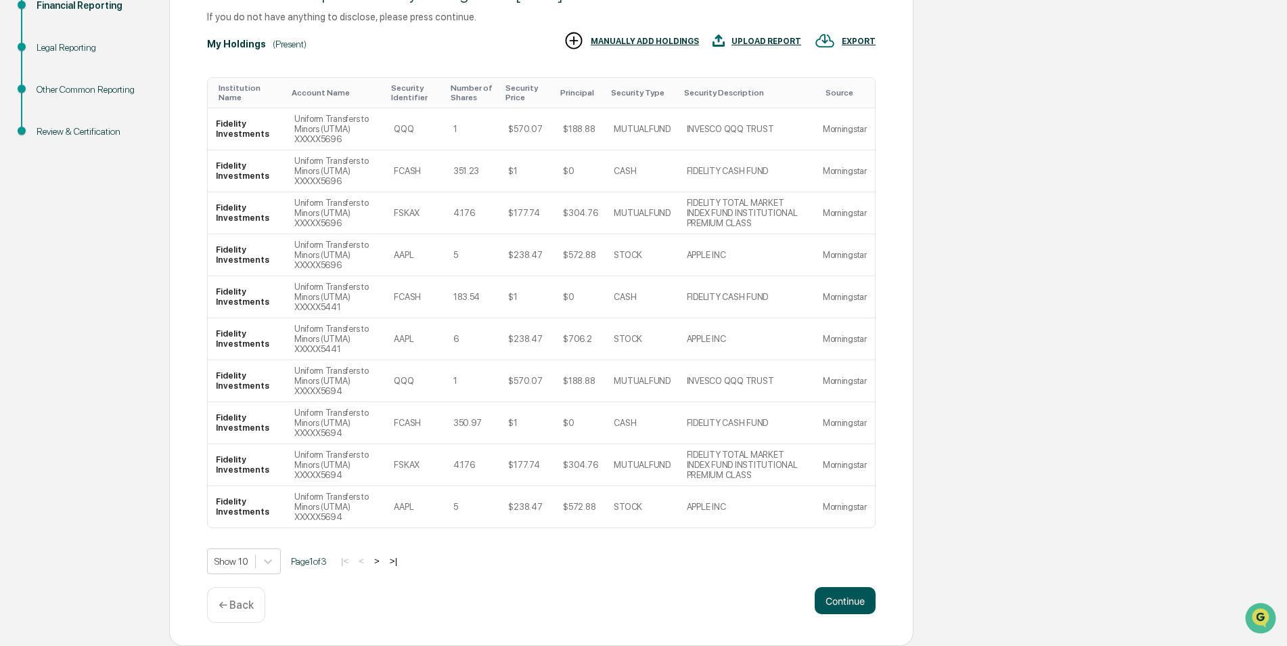
click at [859, 598] on button "Continue" at bounding box center [845, 600] width 61 height 27
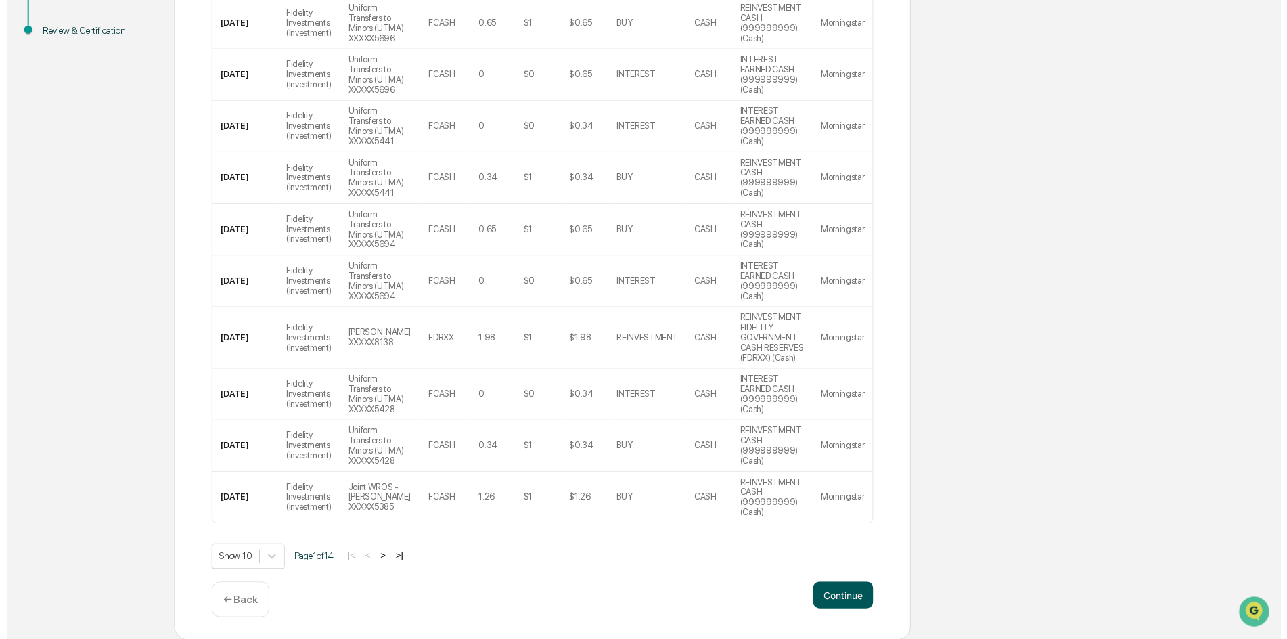
scroll to position [308, 0]
click at [845, 602] on button "Continue" at bounding box center [845, 600] width 61 height 27
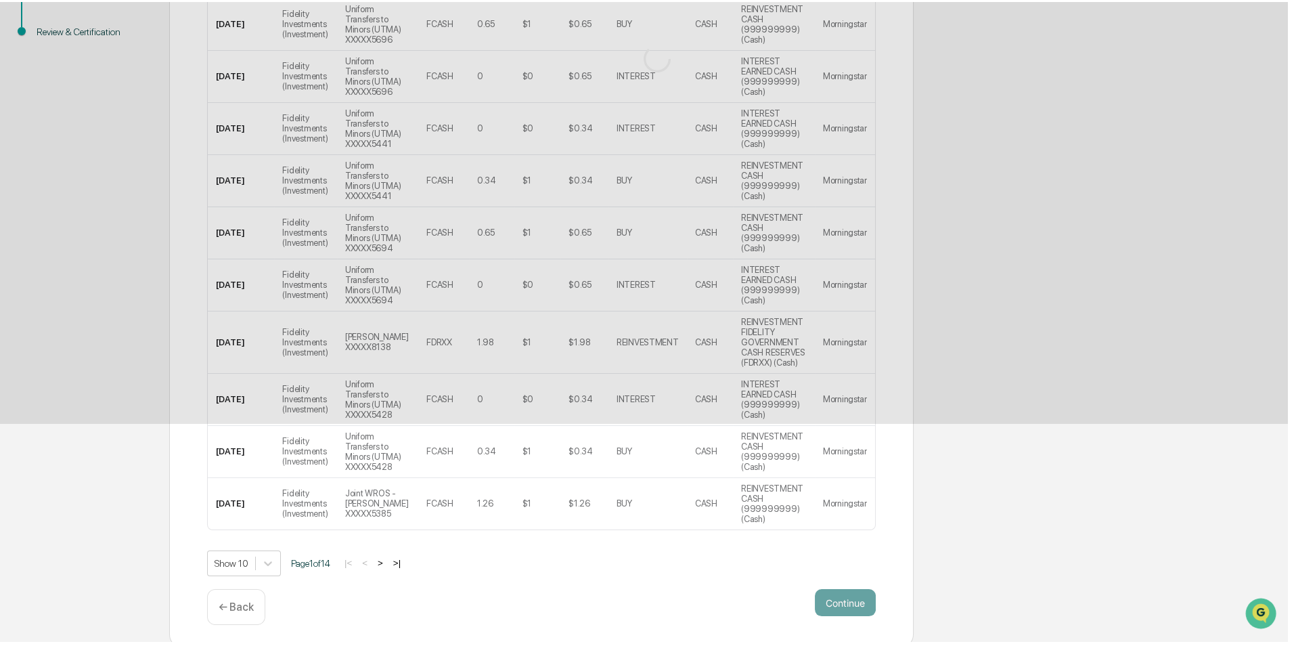
scroll to position [0, 0]
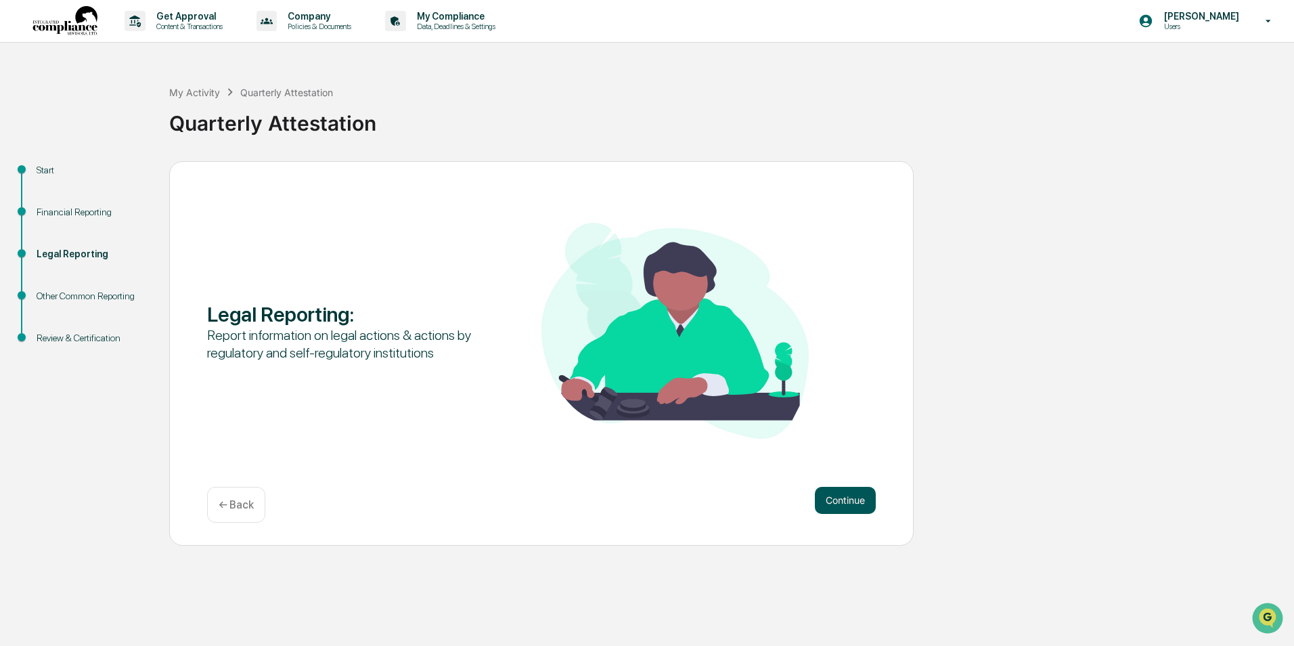
click at [854, 499] on button "Continue" at bounding box center [845, 500] width 61 height 27
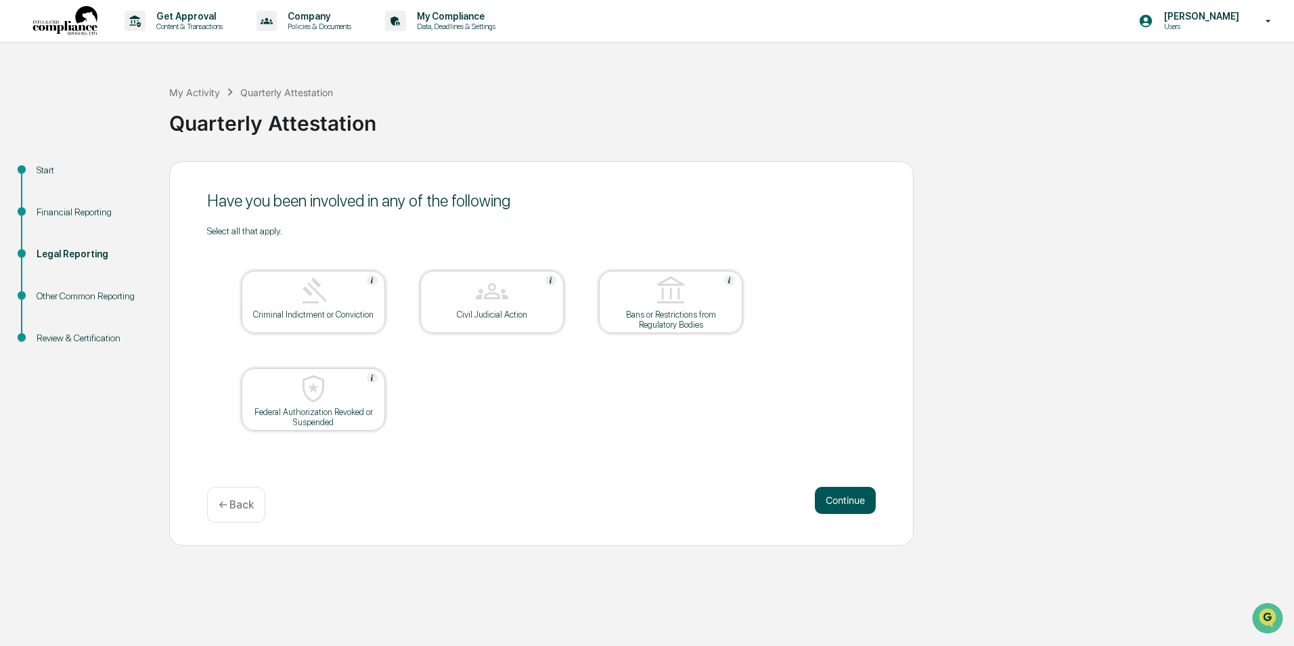
click at [860, 495] on button "Continue" at bounding box center [845, 500] width 61 height 27
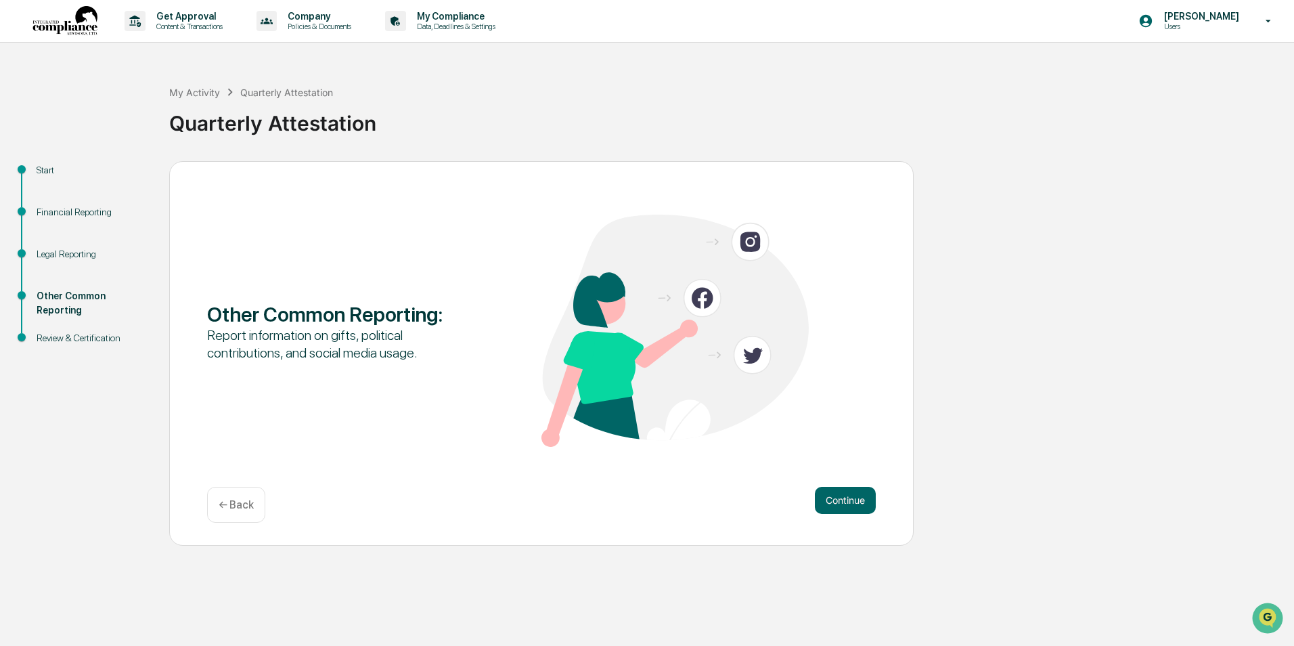
click at [860, 495] on button "Continue" at bounding box center [845, 500] width 61 height 27
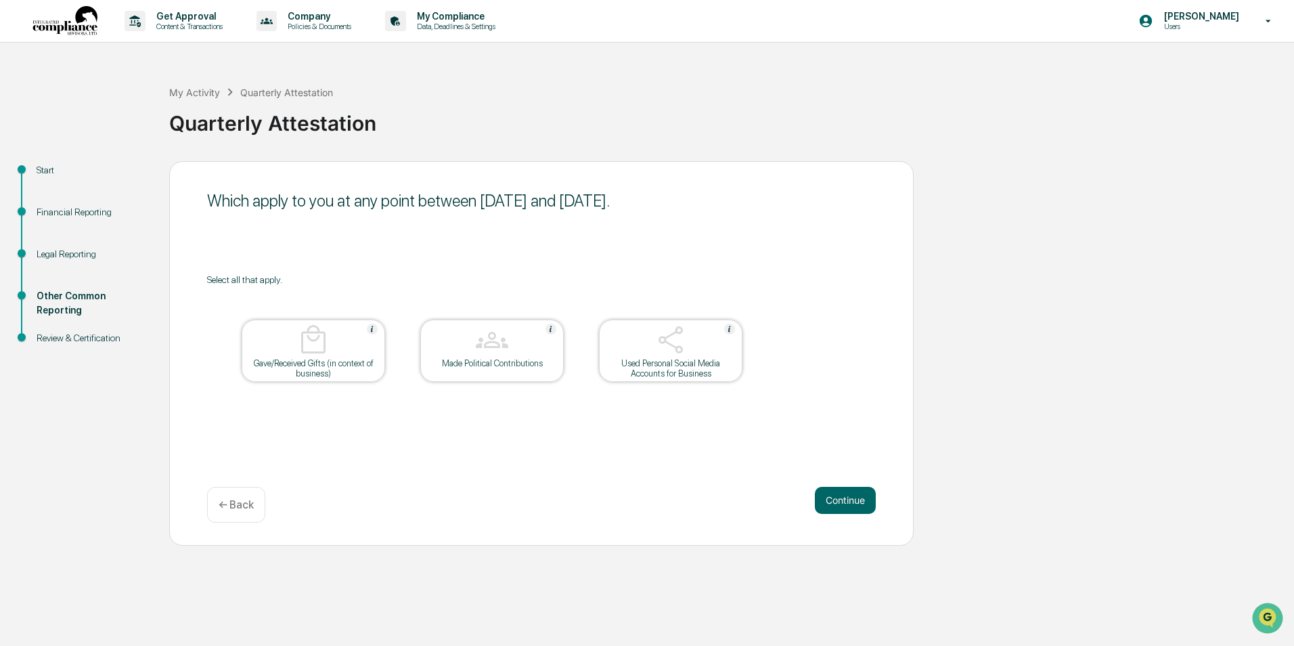
click at [860, 495] on button "Continue" at bounding box center [845, 500] width 61 height 27
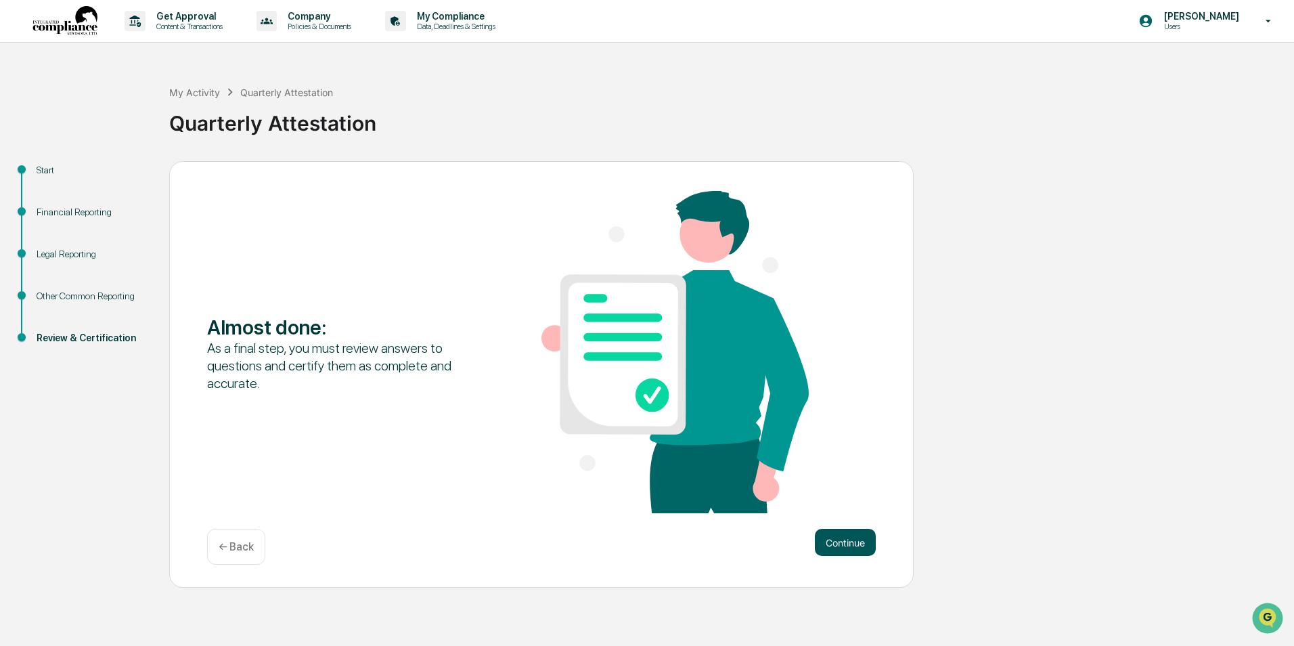
click at [868, 547] on button "Continue" at bounding box center [845, 542] width 61 height 27
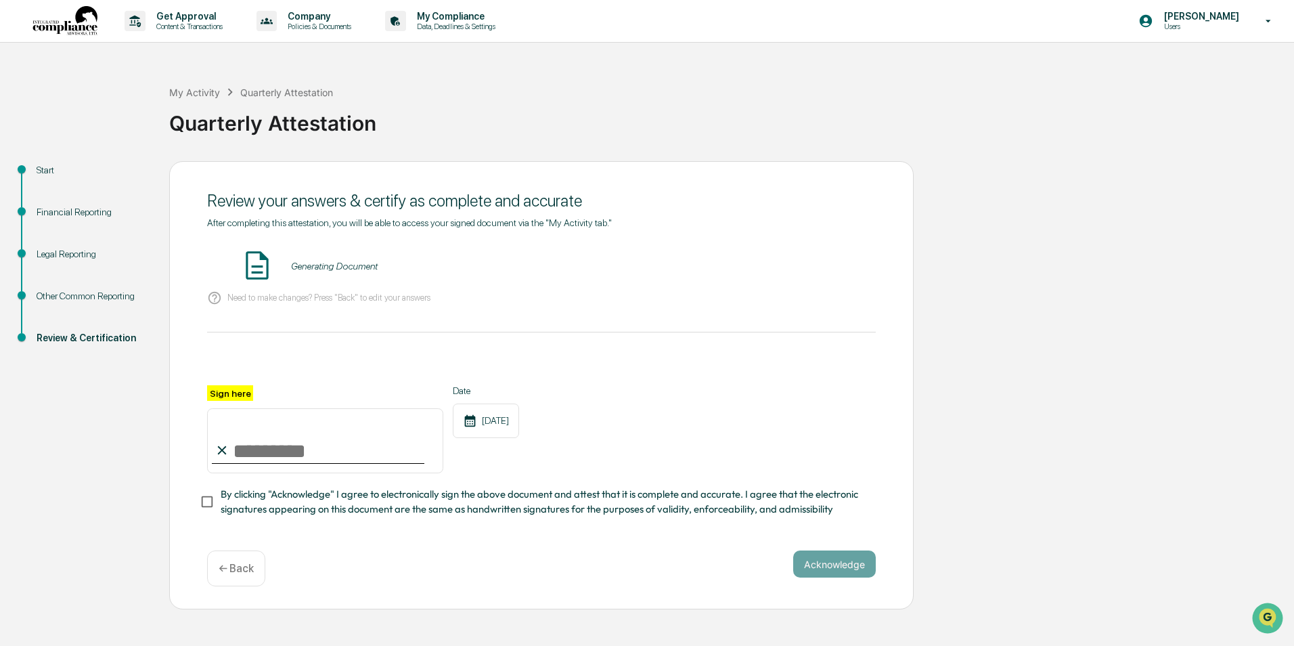
click at [242, 445] on input "Sign here" at bounding box center [325, 440] width 236 height 65
type input "**********"
click at [625, 566] on div "Acknowledge ← Back" at bounding box center [541, 568] width 669 height 36
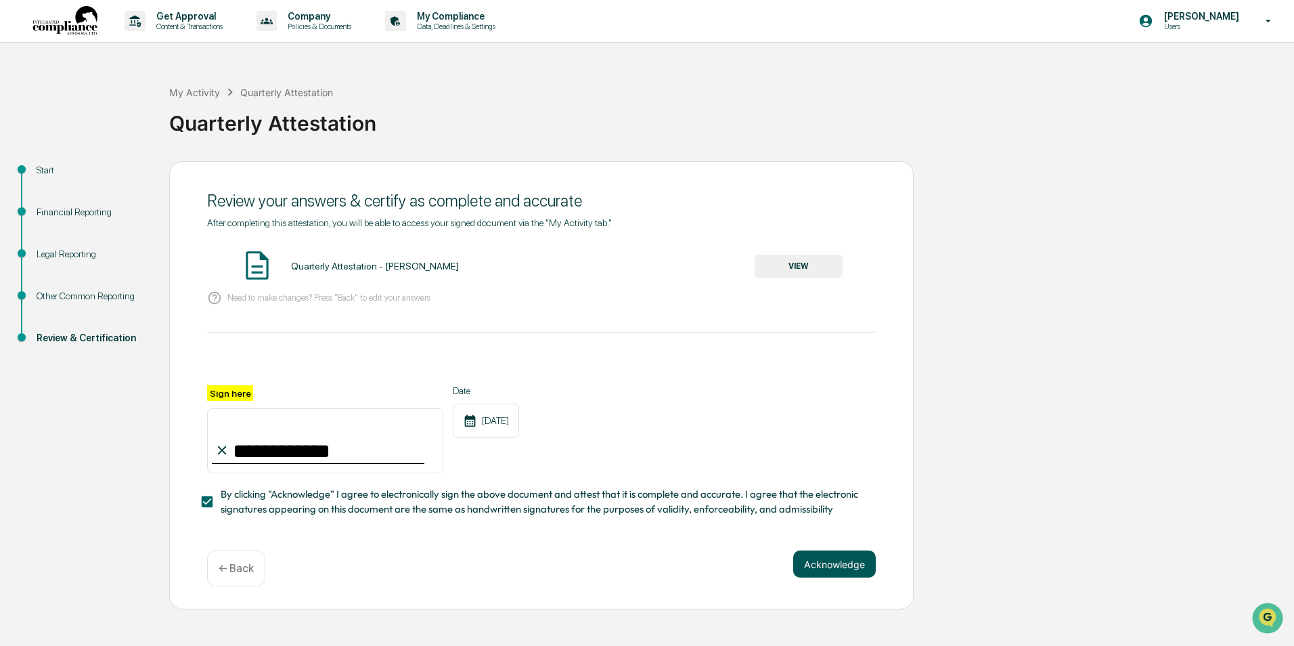
click at [833, 569] on button "Acknowledge" at bounding box center [834, 563] width 83 height 27
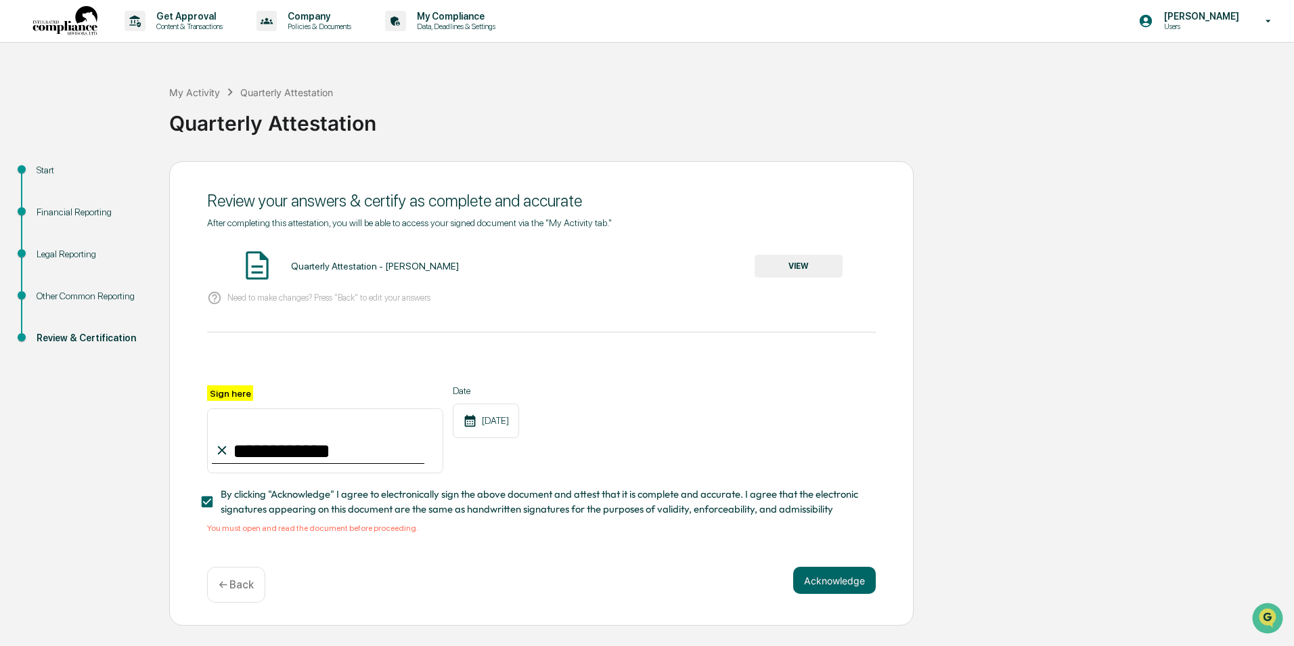
click at [812, 270] on button "VIEW" at bounding box center [799, 265] width 88 height 23
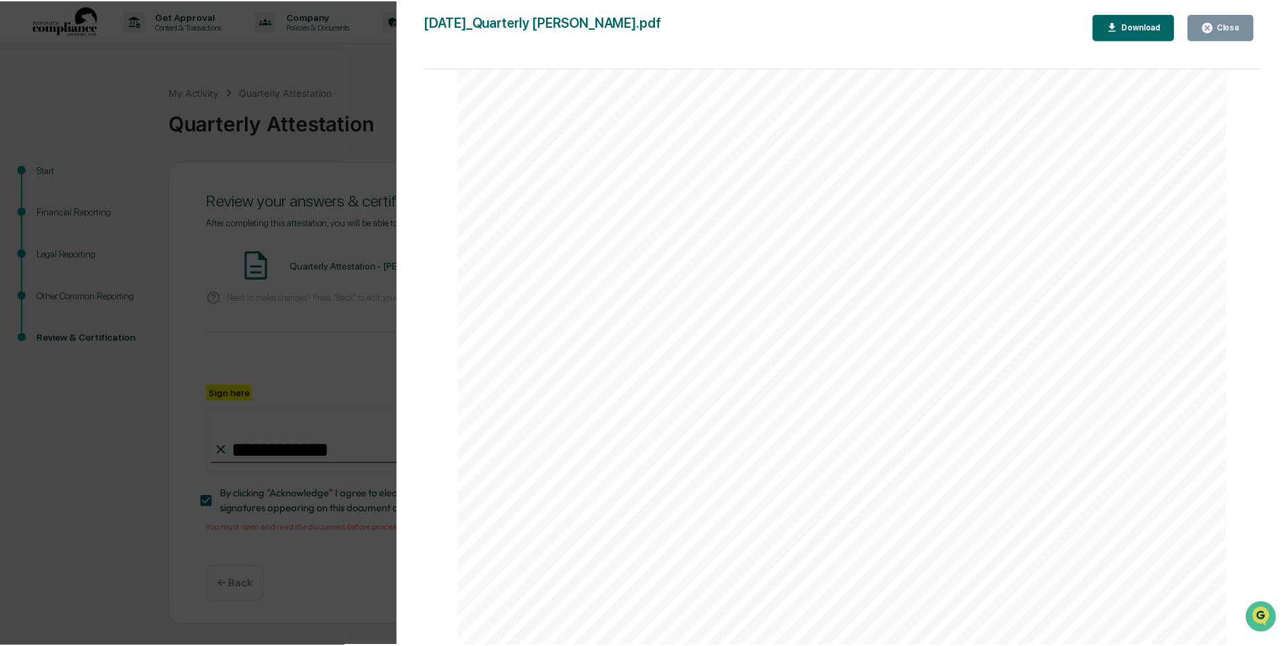
scroll to position [11932, 0]
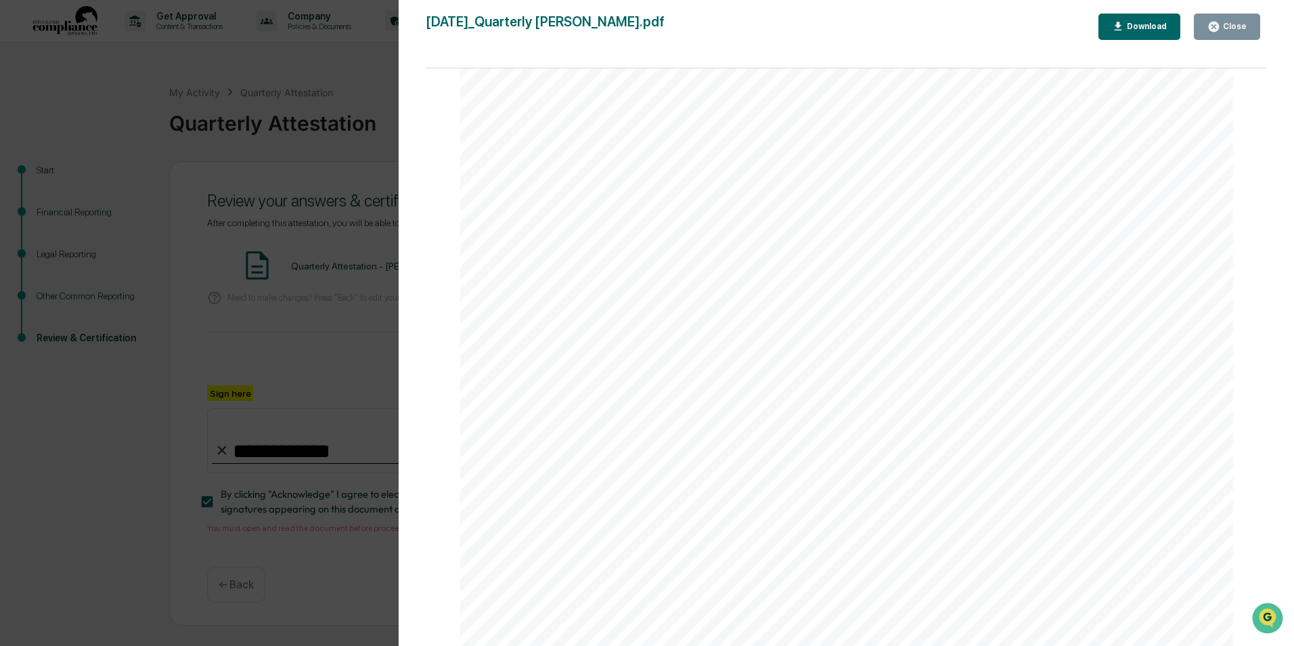
click at [1246, 28] on div "Close" at bounding box center [1233, 26] width 26 height 9
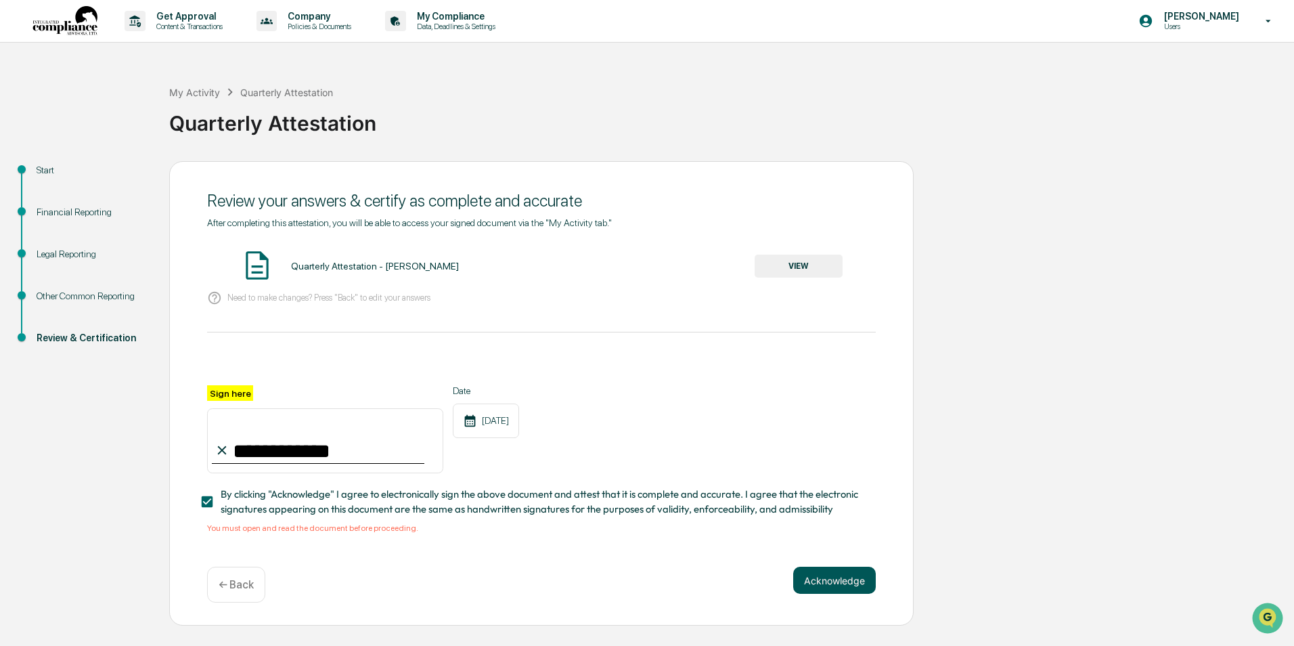
click at [846, 585] on button "Acknowledge" at bounding box center [834, 580] width 83 height 27
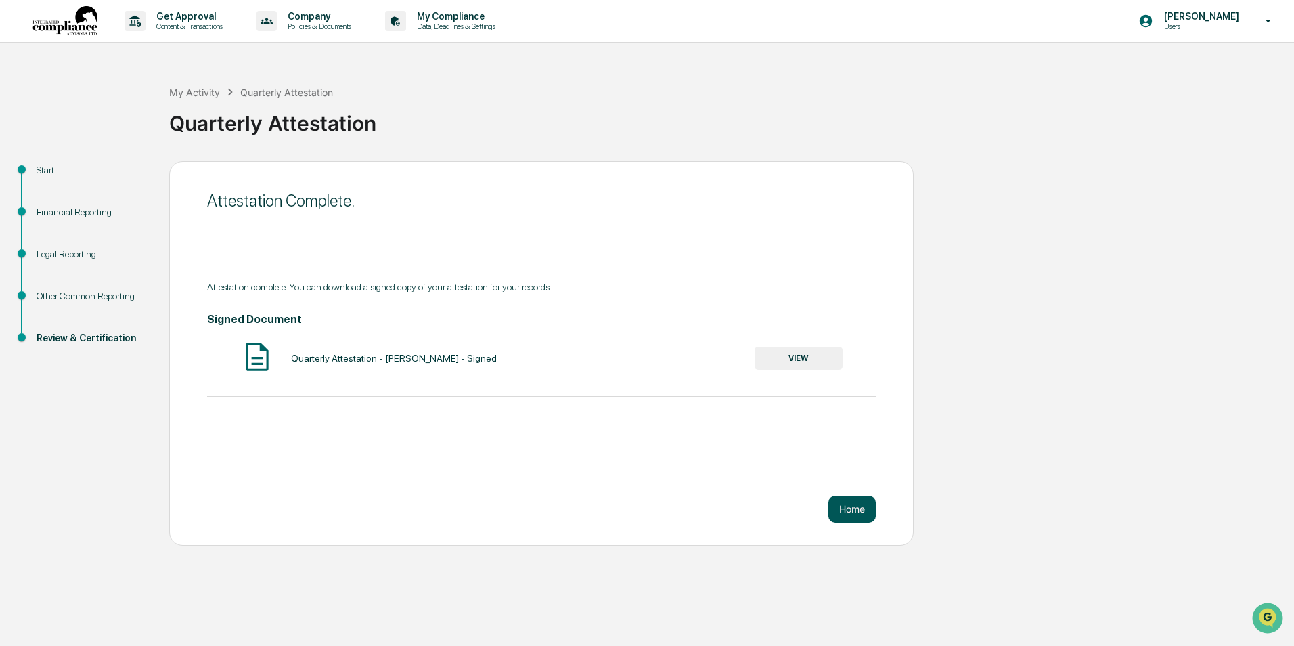
click at [857, 510] on button "Home" at bounding box center [851, 508] width 47 height 27
